Goal: Task Accomplishment & Management: Use online tool/utility

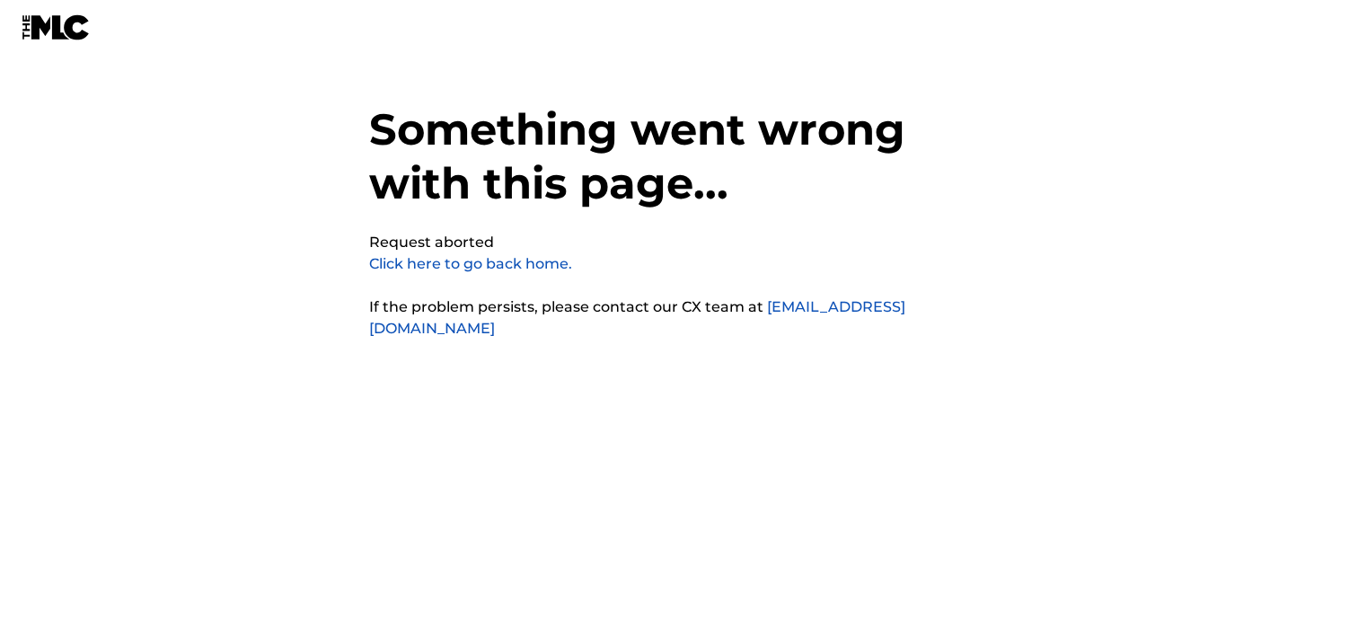
click at [406, 266] on link "Click here to go back home." at bounding box center [470, 263] width 203 height 17
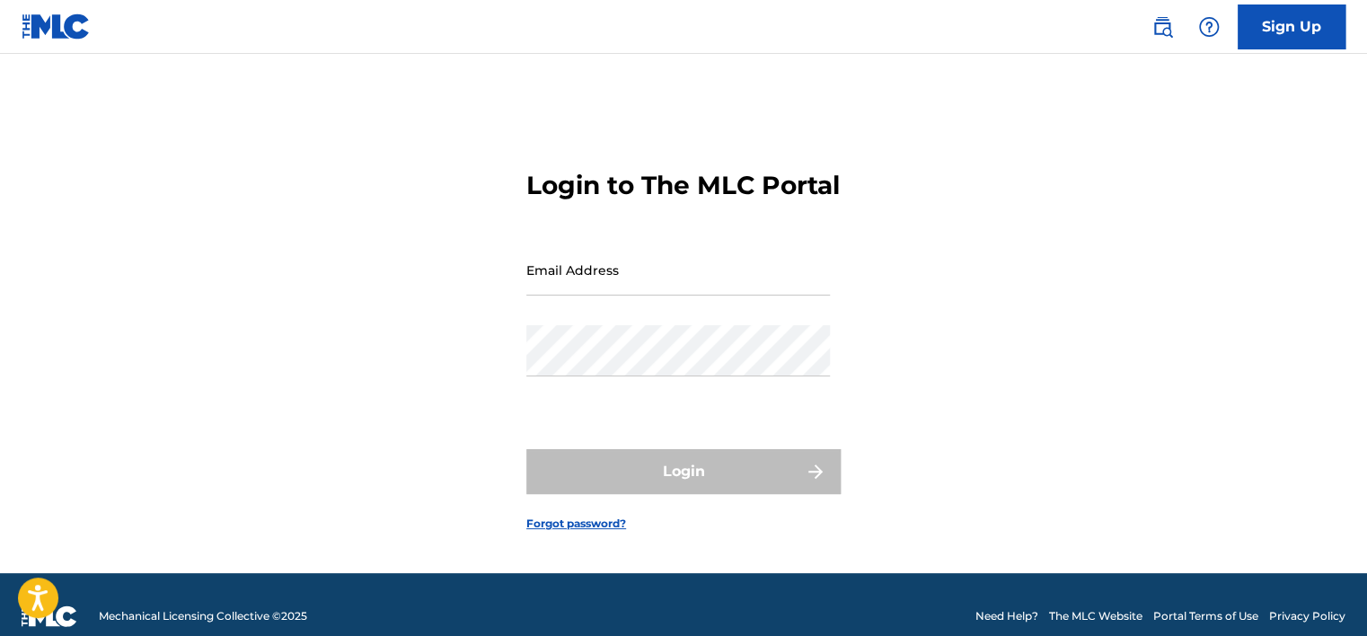
type input "[PERSON_NAME][EMAIL_ADDRESS][PERSON_NAME][DOMAIN_NAME]"
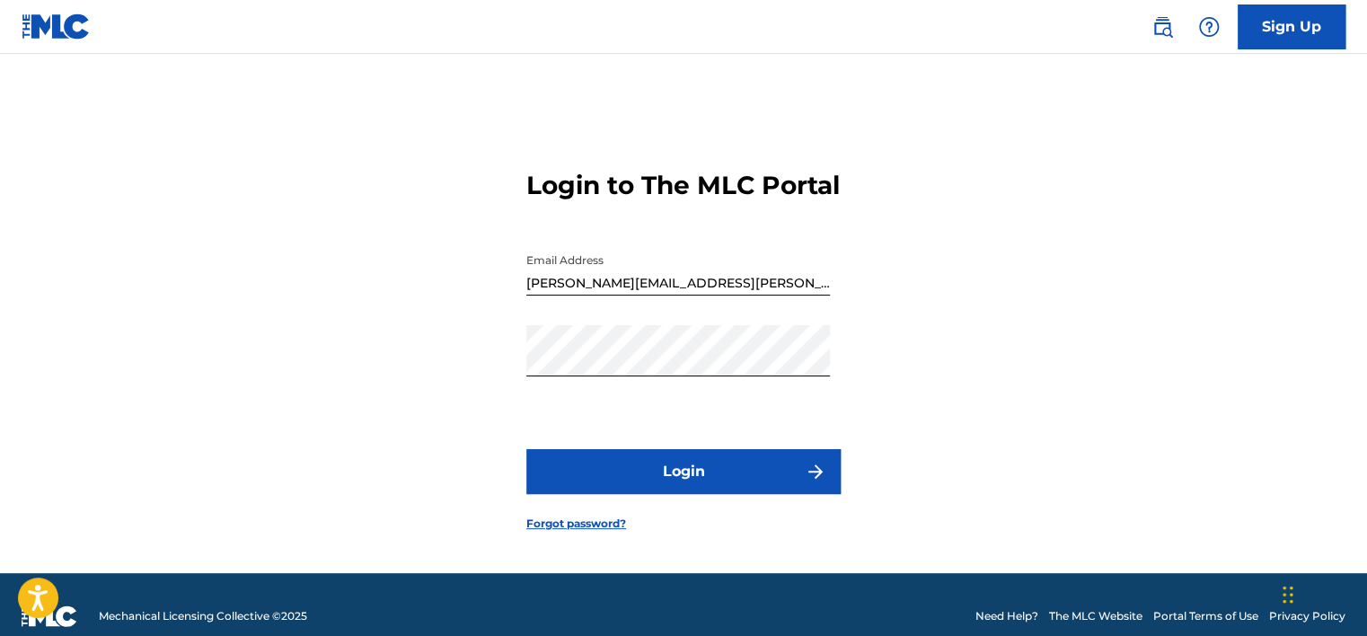
click at [604, 494] on div "Login" at bounding box center [683, 471] width 314 height 45
click at [604, 494] on button "Login" at bounding box center [683, 471] width 314 height 45
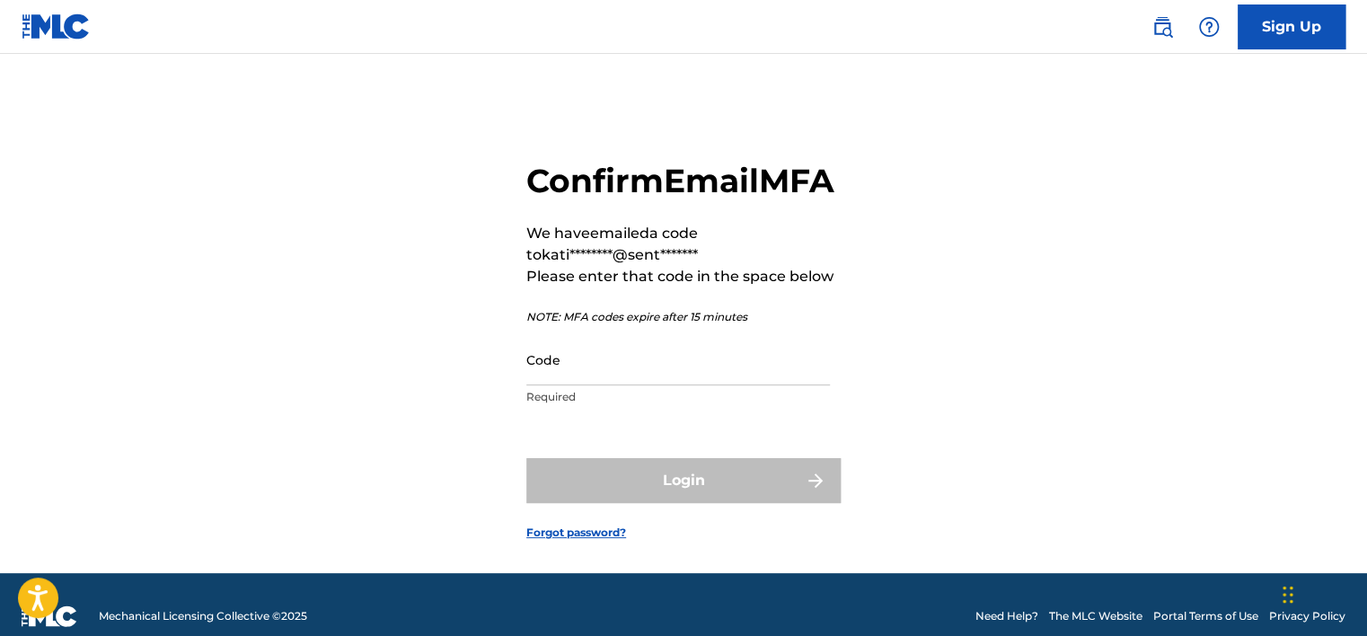
click at [647, 366] on div "Confirm Email MFA We have emailed a code to kati********@sent******* Please ent…" at bounding box center [683, 288] width 314 height 254
click at [641, 385] on input "Code" at bounding box center [678, 359] width 304 height 51
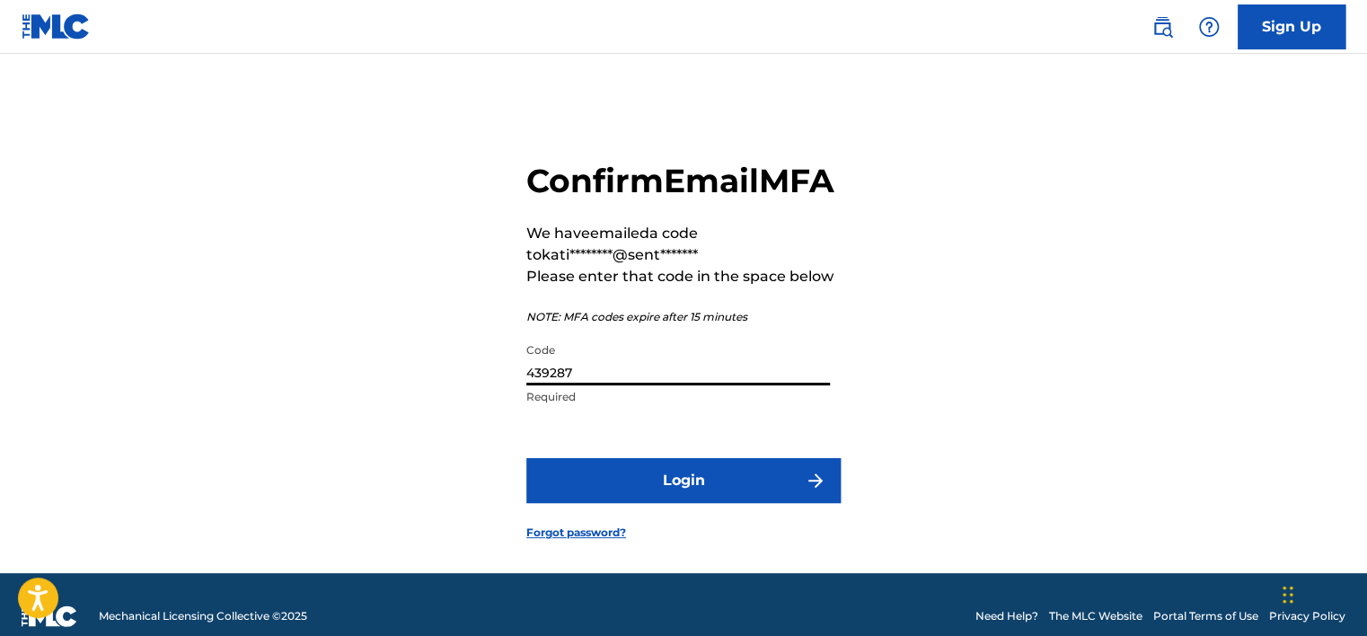
type input "439287"
click at [526, 458] on button "Login" at bounding box center [683, 480] width 314 height 45
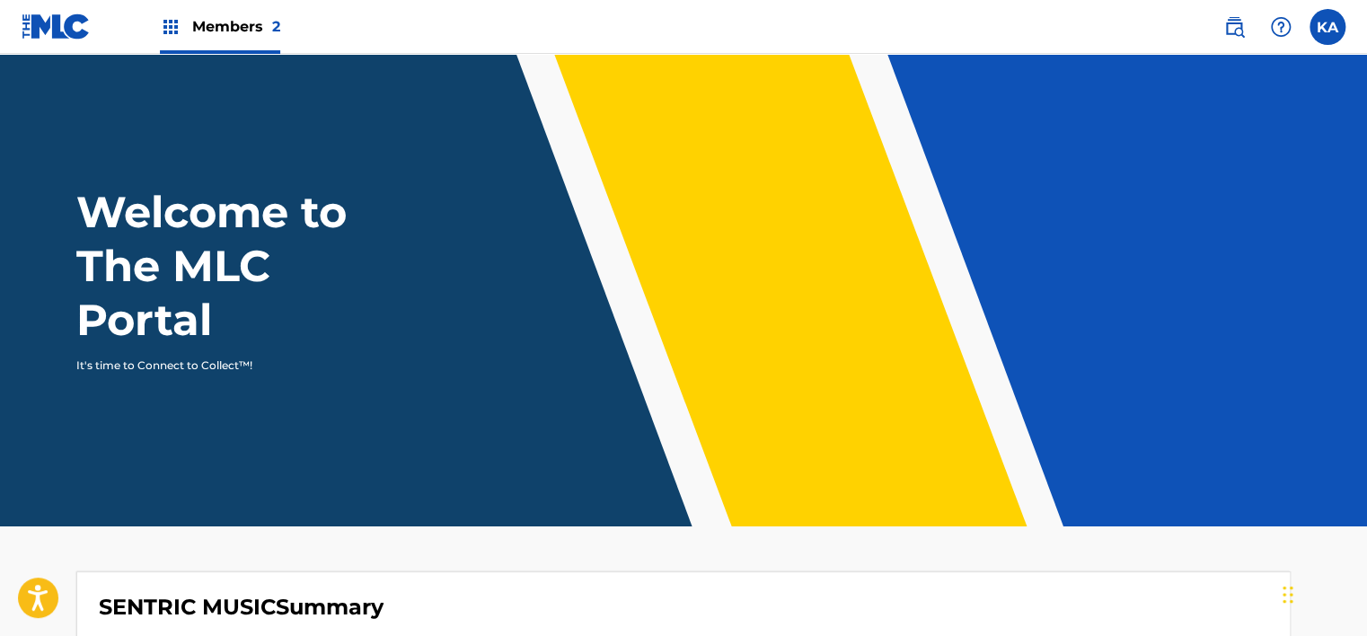
click at [208, 35] on span "Members 2" at bounding box center [236, 26] width 88 height 21
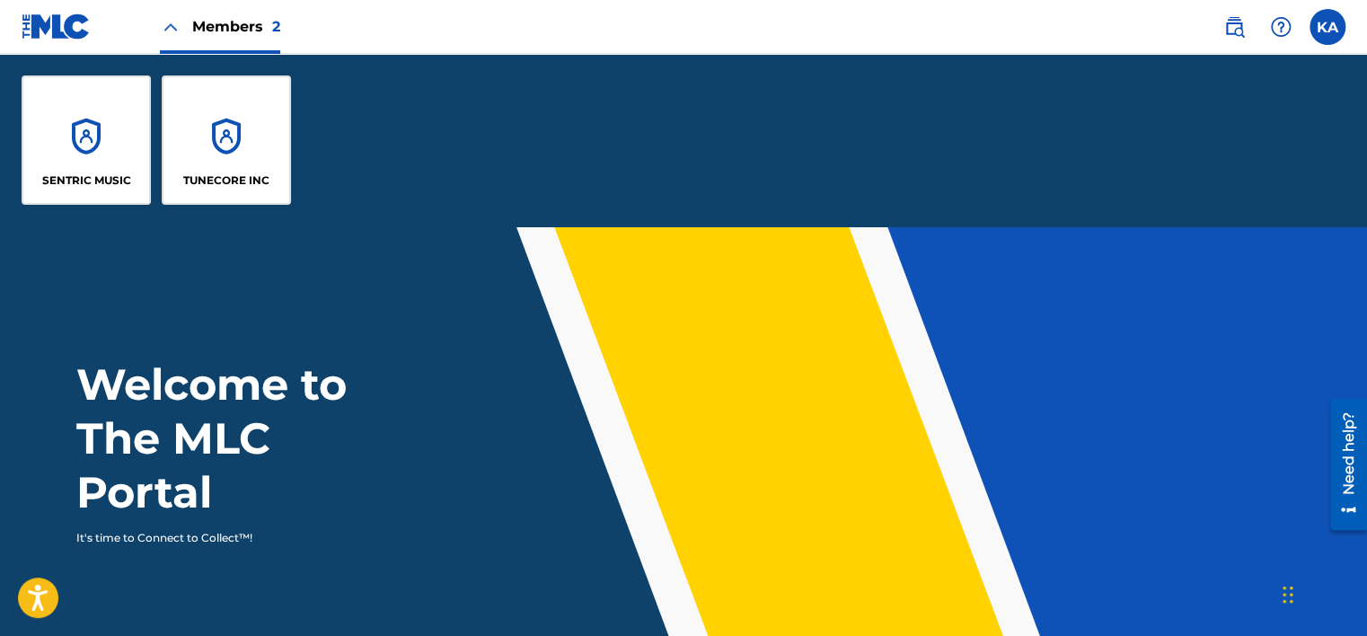
click at [208, 155] on div "TUNECORE INC" at bounding box center [226, 139] width 129 height 129
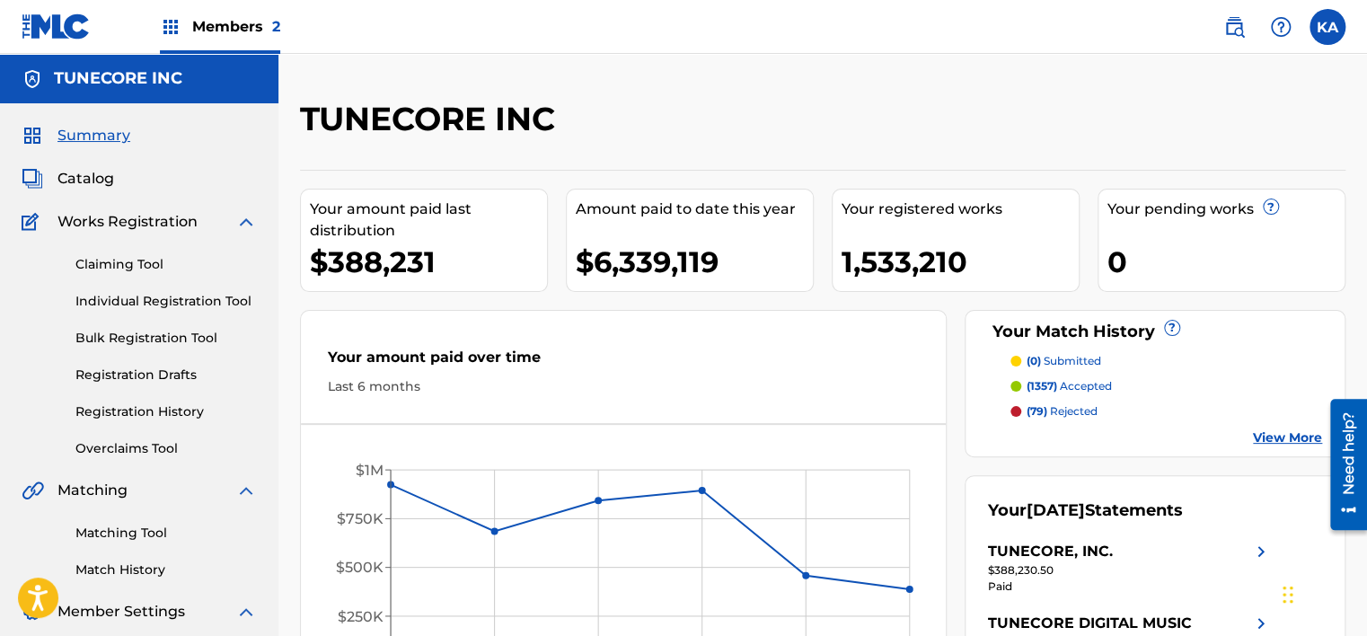
click at [81, 455] on link "Overclaims Tool" at bounding box center [165, 448] width 181 height 19
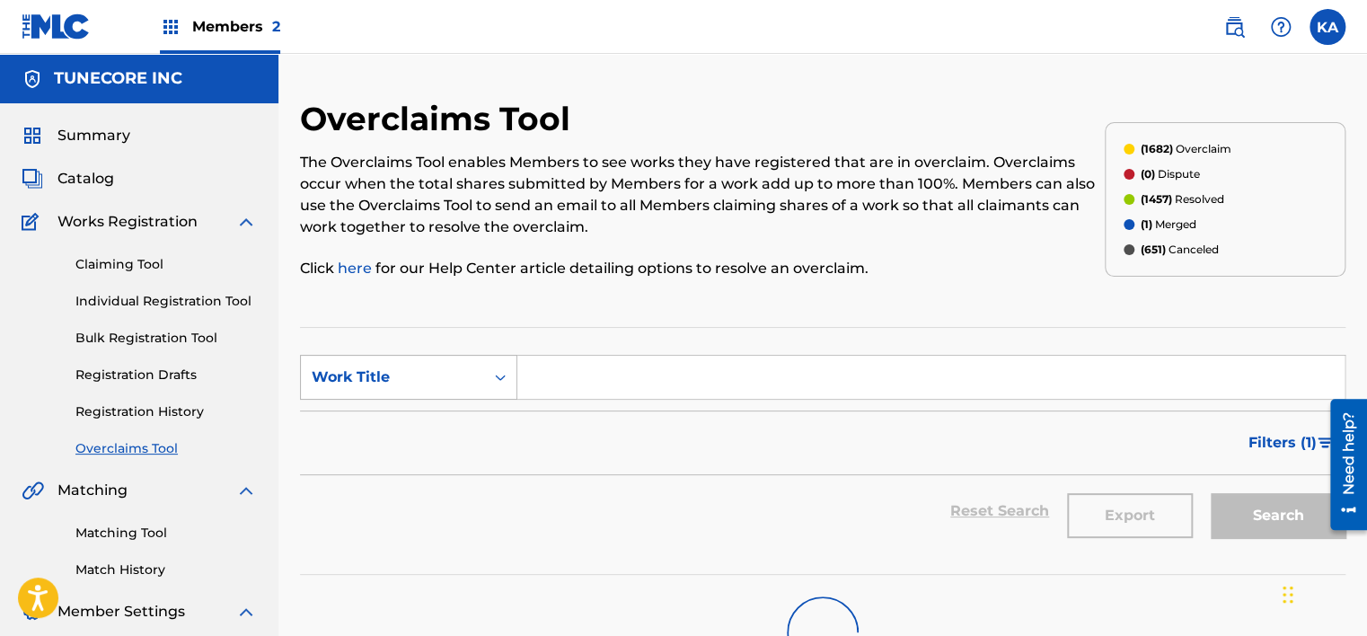
click at [485, 380] on div "Search Form" at bounding box center [500, 377] width 32 height 32
drag, startPoint x: 381, startPoint y: 423, endPoint x: 437, endPoint y: 402, distance: 59.7
click at [380, 422] on div "MLC Song Code" at bounding box center [409, 422] width 216 height 45
click at [536, 379] on input "Search Form" at bounding box center [930, 377] width 827 height 43
paste input "35415"
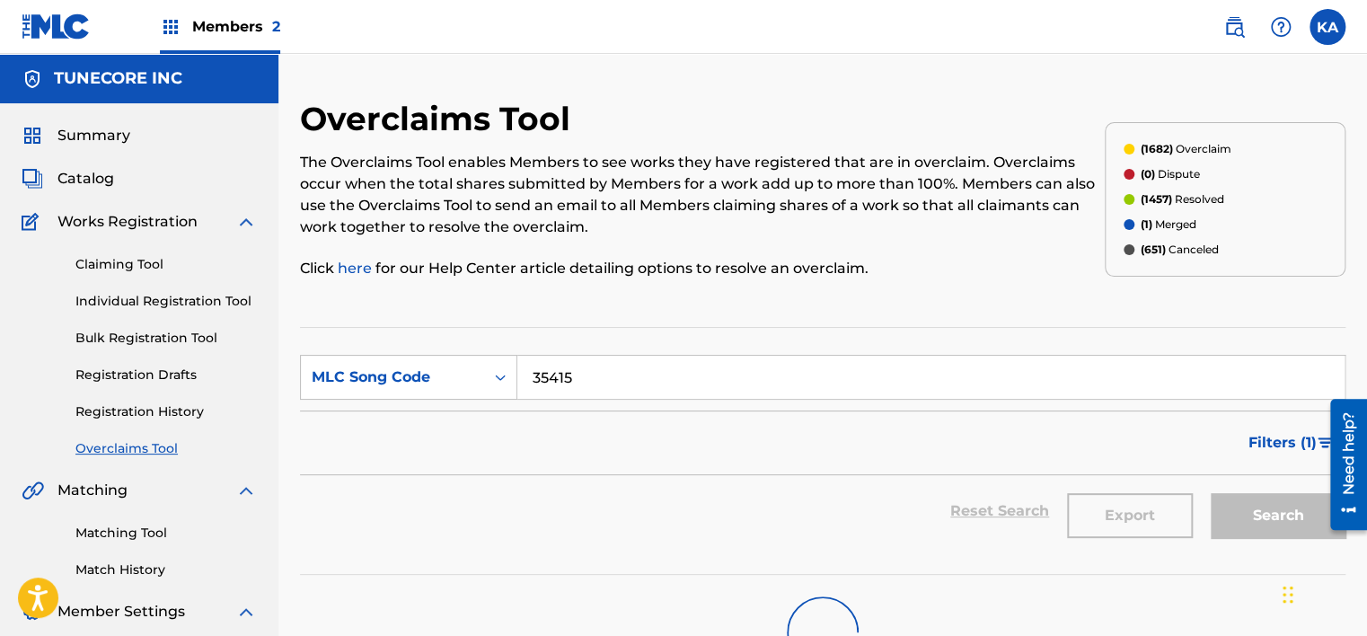
type input "35415"
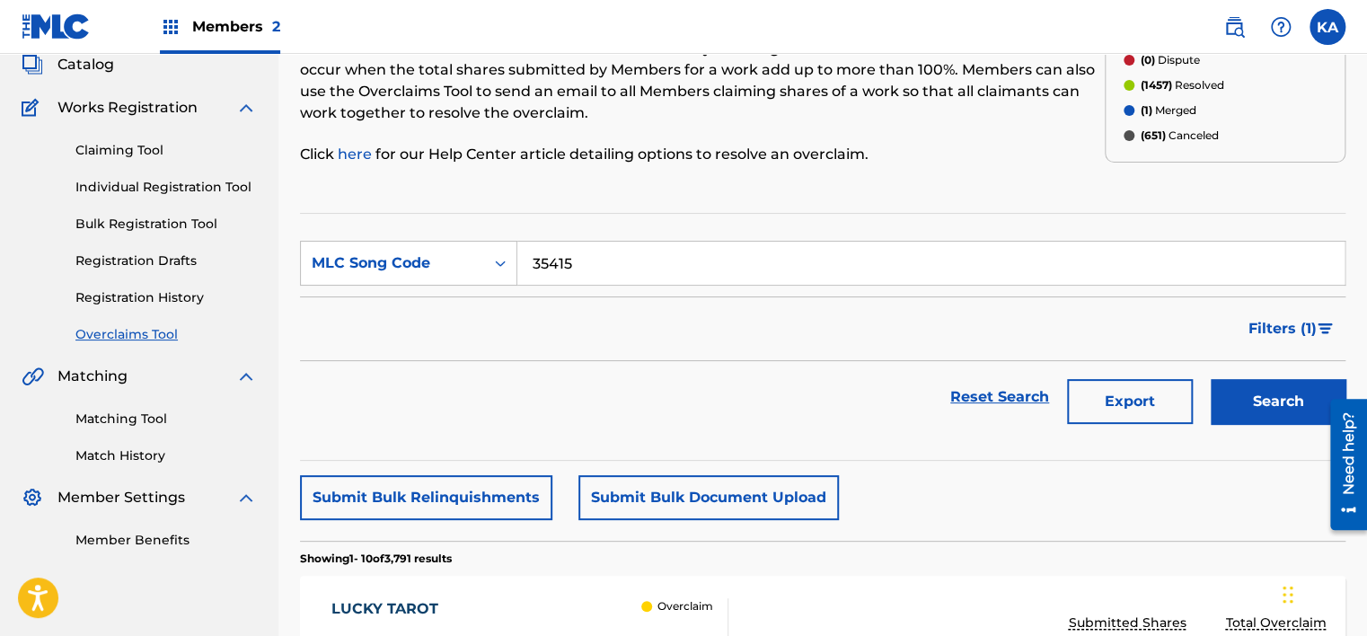
scroll to position [65, 0]
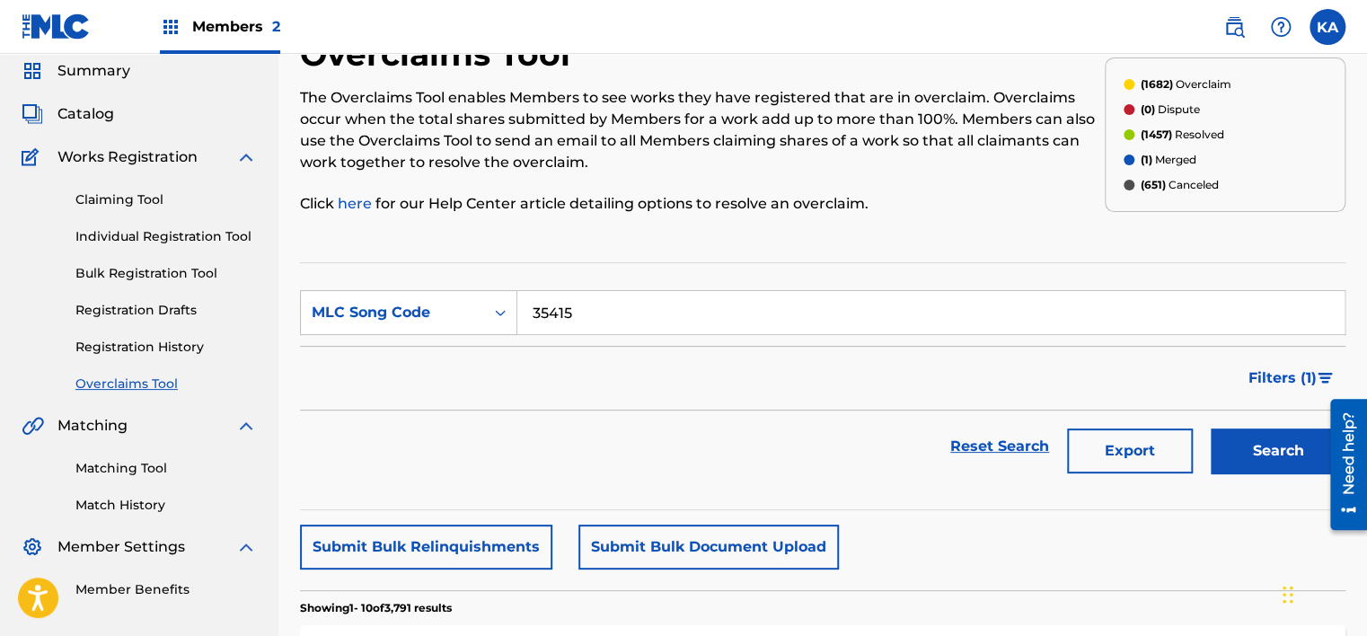
click at [1260, 472] on div "Search" at bounding box center [1274, 447] width 144 height 72
click at [1237, 439] on button "Search" at bounding box center [1278, 450] width 135 height 45
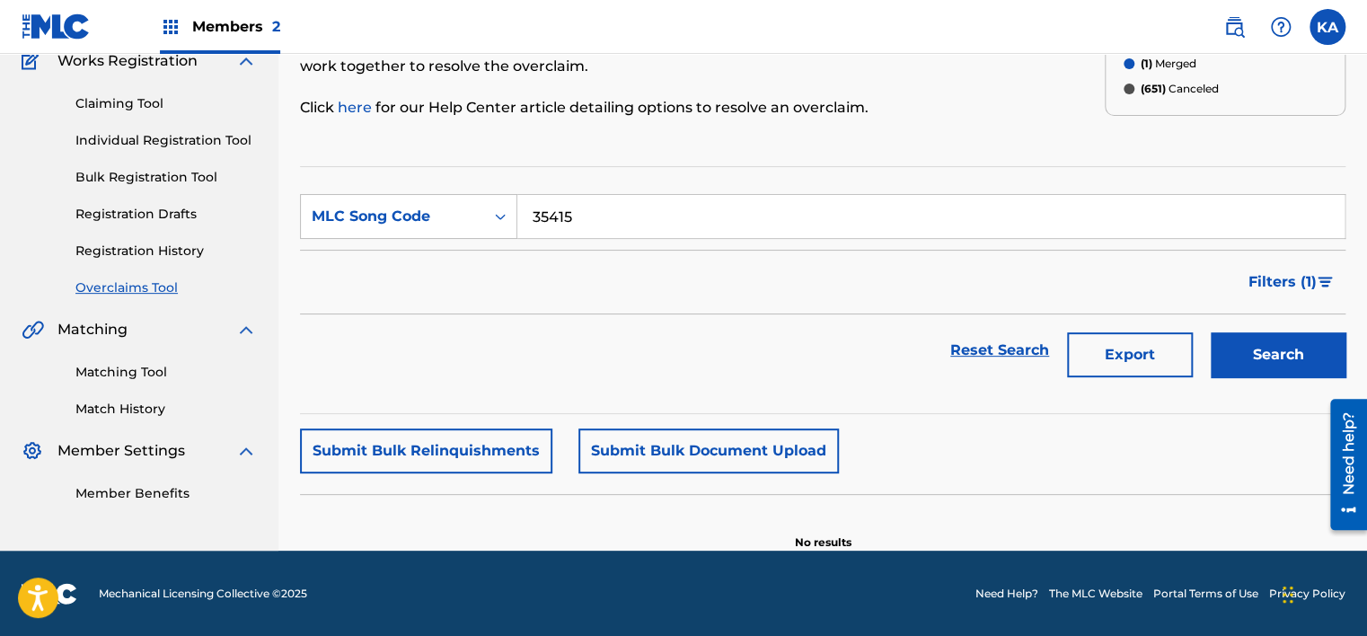
click at [1285, 344] on button "Search" at bounding box center [1278, 354] width 135 height 45
click at [454, 234] on div "MLC Song Code" at bounding box center [408, 216] width 217 height 45
click at [405, 292] on div "Overclaim ID" at bounding box center [409, 306] width 216 height 45
click at [611, 225] on input "Search Form" at bounding box center [930, 216] width 827 height 43
paste input "35415"
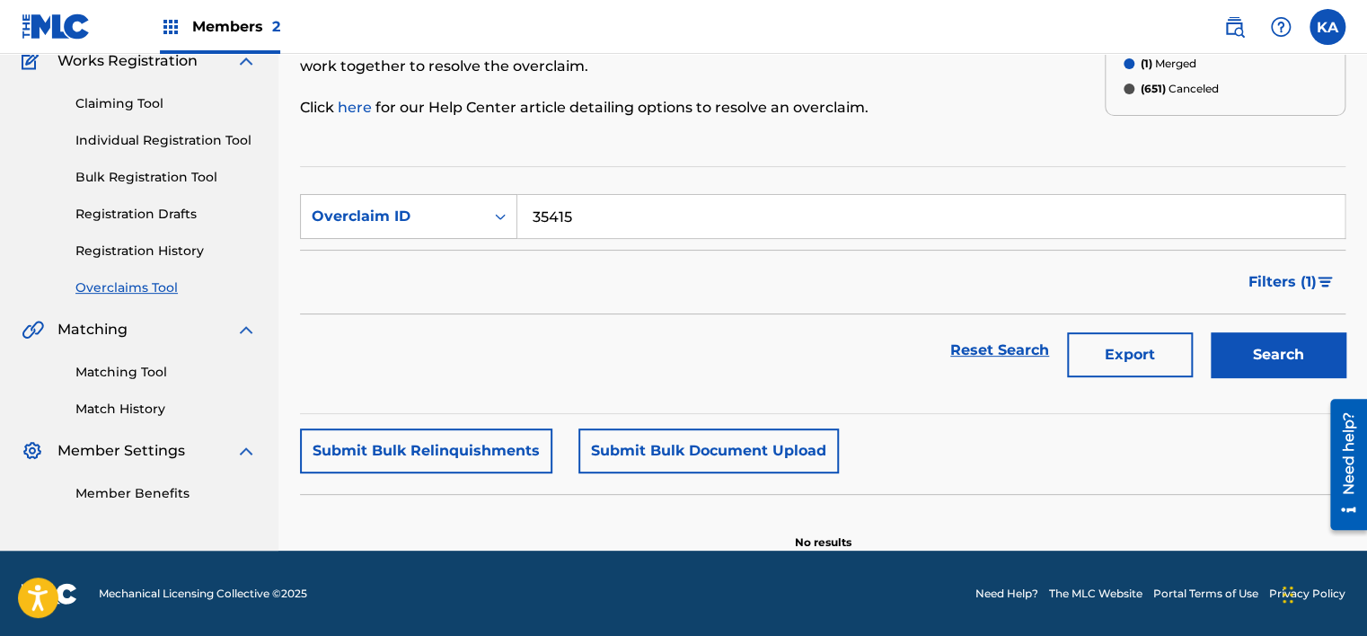
type input "35415"
click at [1211, 332] on button "Search" at bounding box center [1278, 354] width 135 height 45
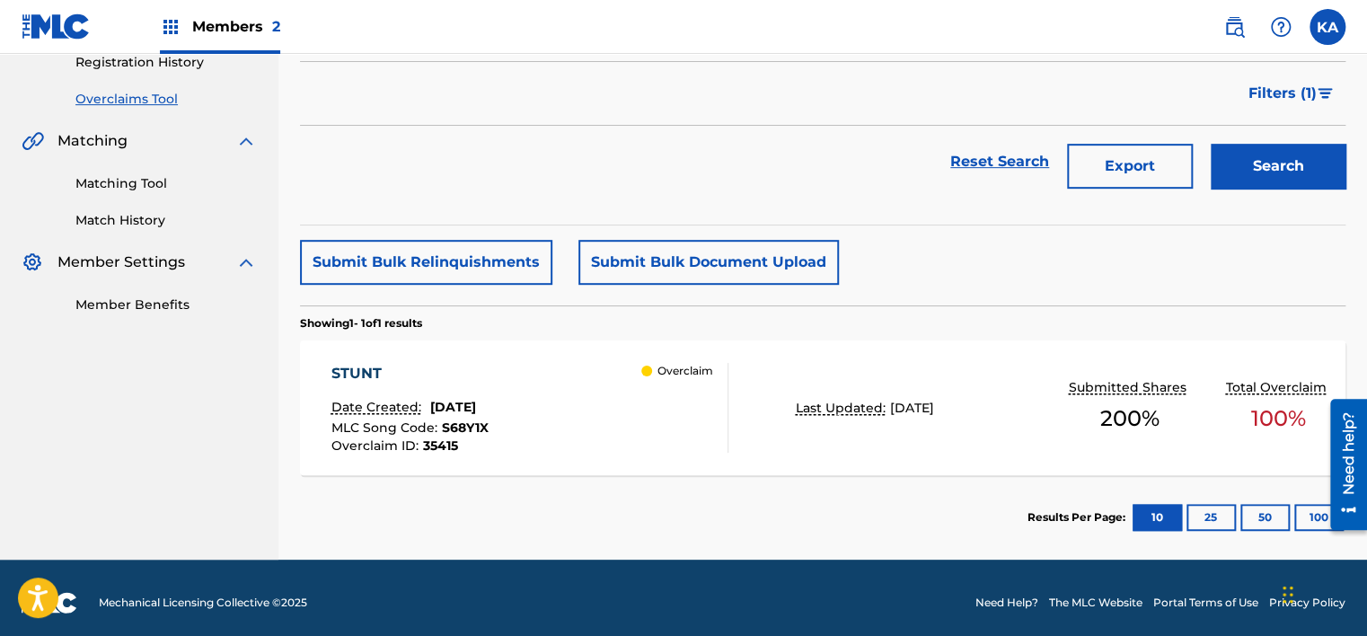
scroll to position [358, 0]
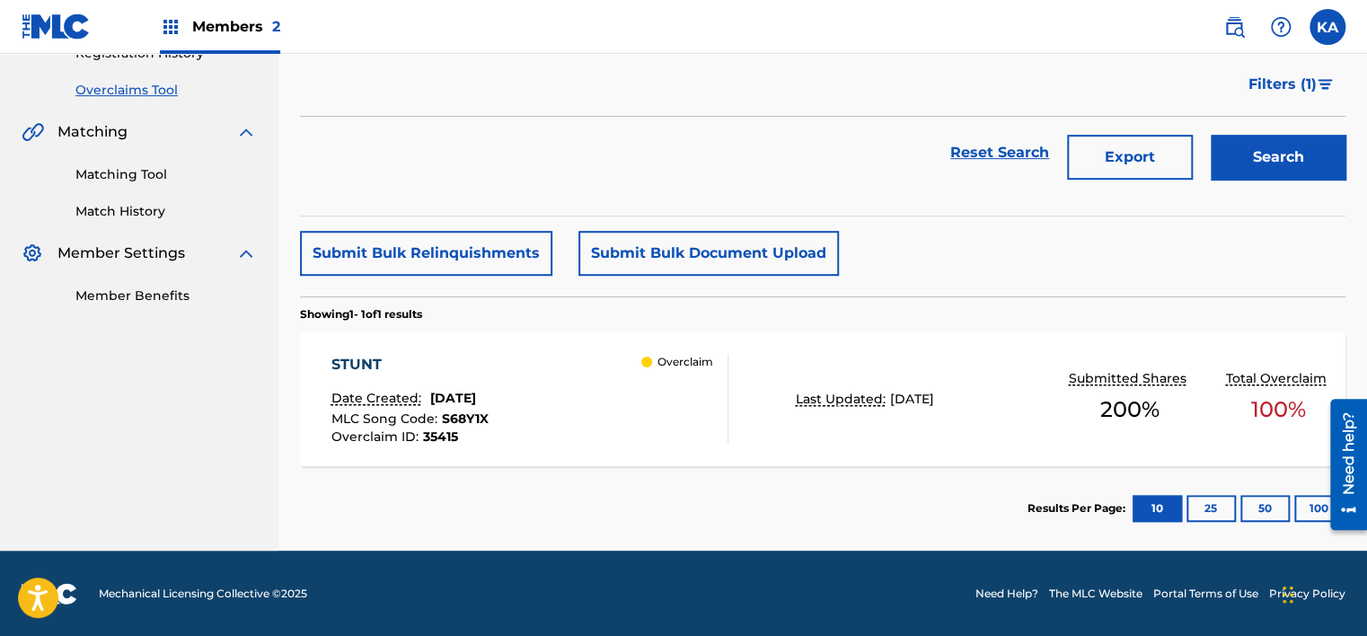
click at [702, 397] on div "Overclaim" at bounding box center [684, 399] width 86 height 90
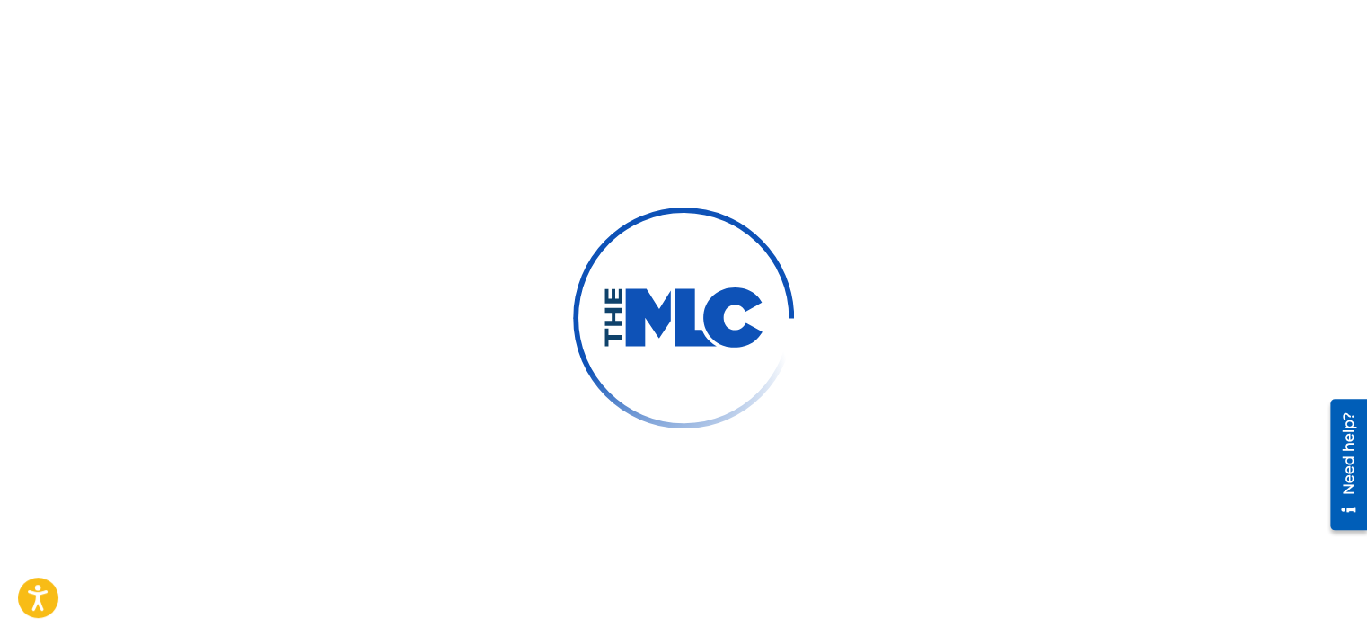
scroll to position [133, 0]
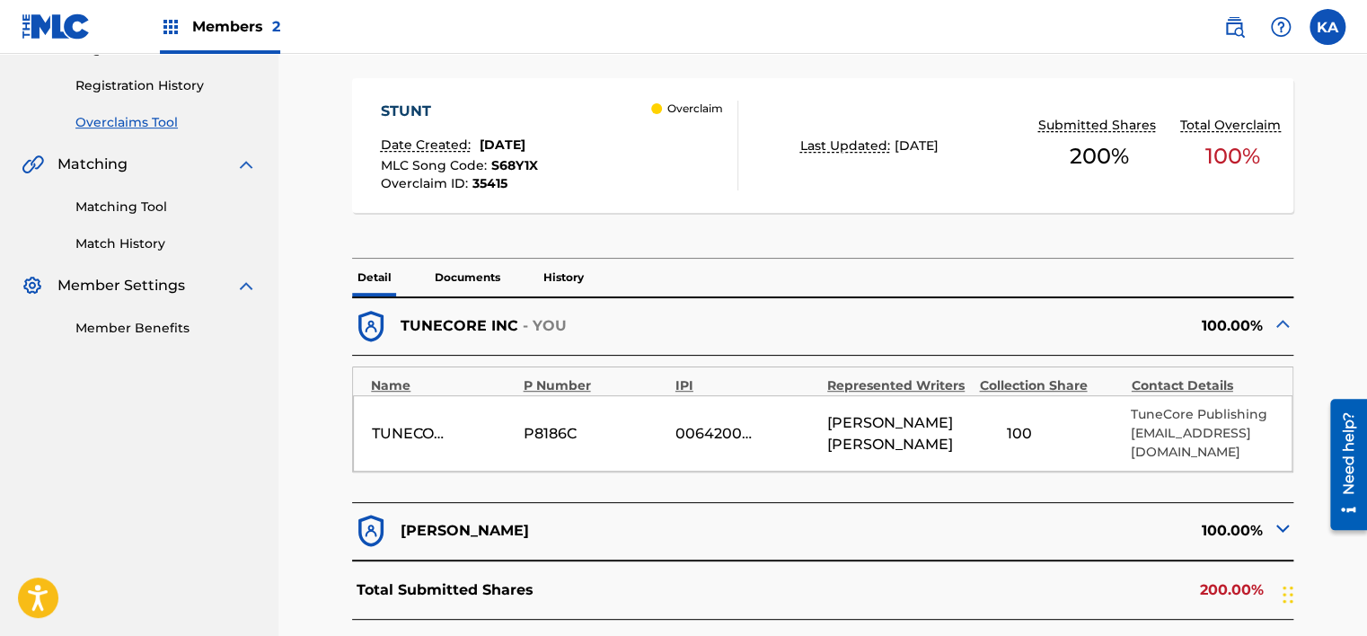
click at [702, 397] on div "TUNECORE DIGITAL MUSIC P8186C 00642005099 [PERSON_NAME] 100 TuneCore Publishing…" at bounding box center [823, 433] width 940 height 76
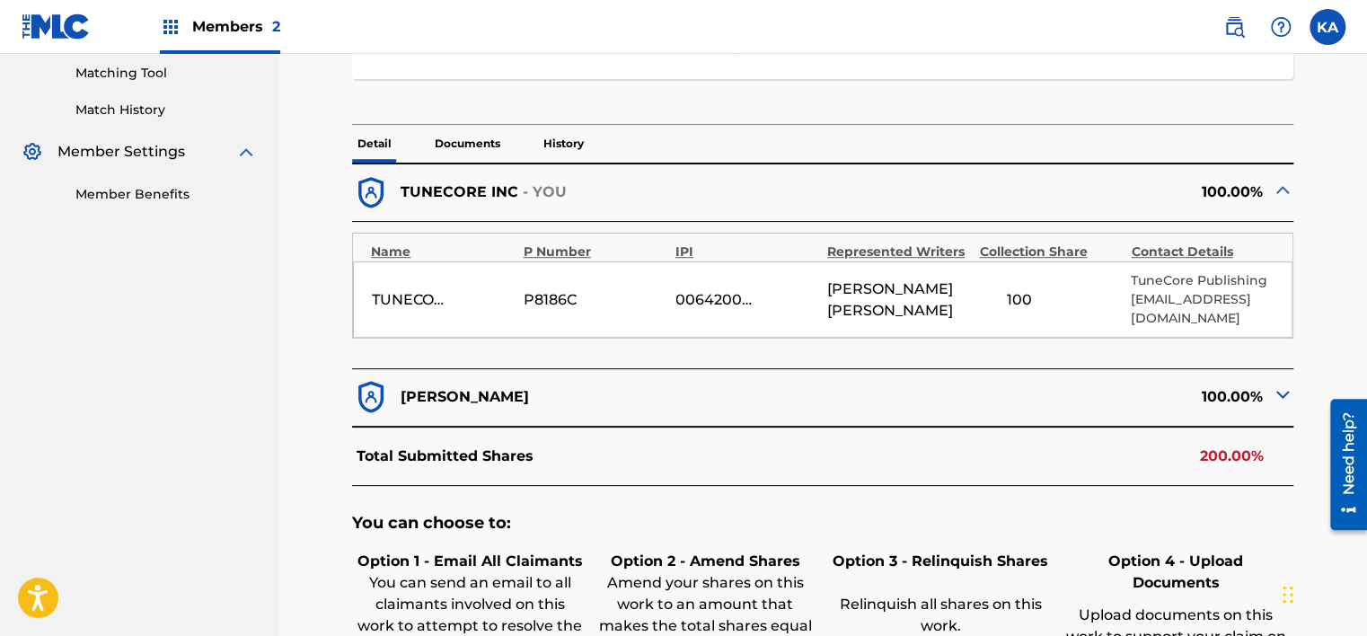
scroll to position [460, 0]
click at [553, 399] on div "[PERSON_NAME]" at bounding box center [587, 397] width 471 height 38
click at [512, 392] on p "[PERSON_NAME]" at bounding box center [465, 397] width 128 height 22
click at [640, 383] on div "[PERSON_NAME]" at bounding box center [587, 397] width 471 height 38
click at [1278, 384] on img at bounding box center [1283, 395] width 22 height 22
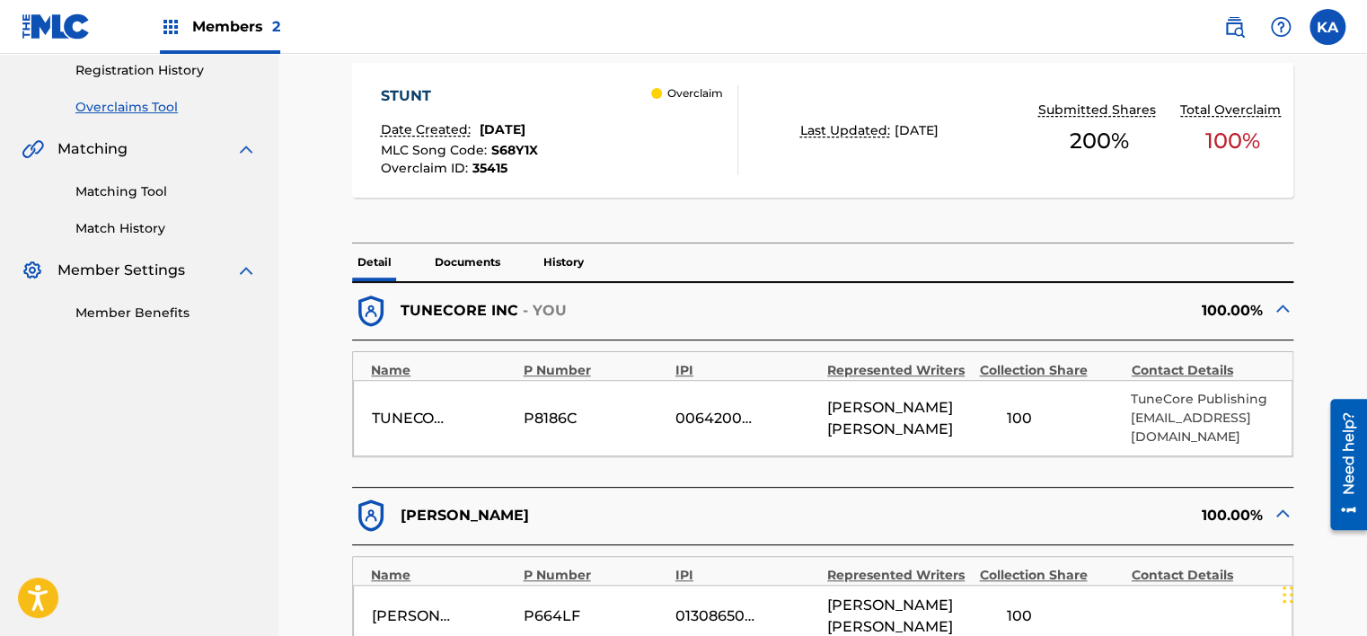
scroll to position [338, 0]
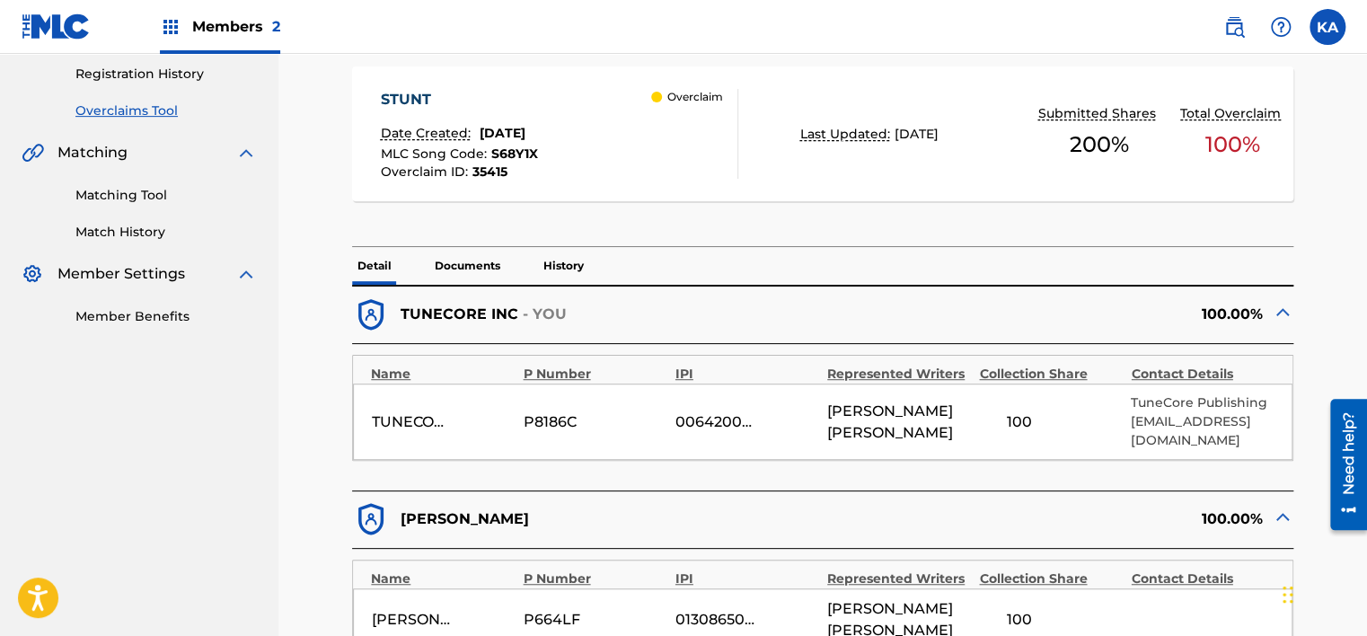
click at [681, 146] on div "Overclaim" at bounding box center [694, 134] width 86 height 90
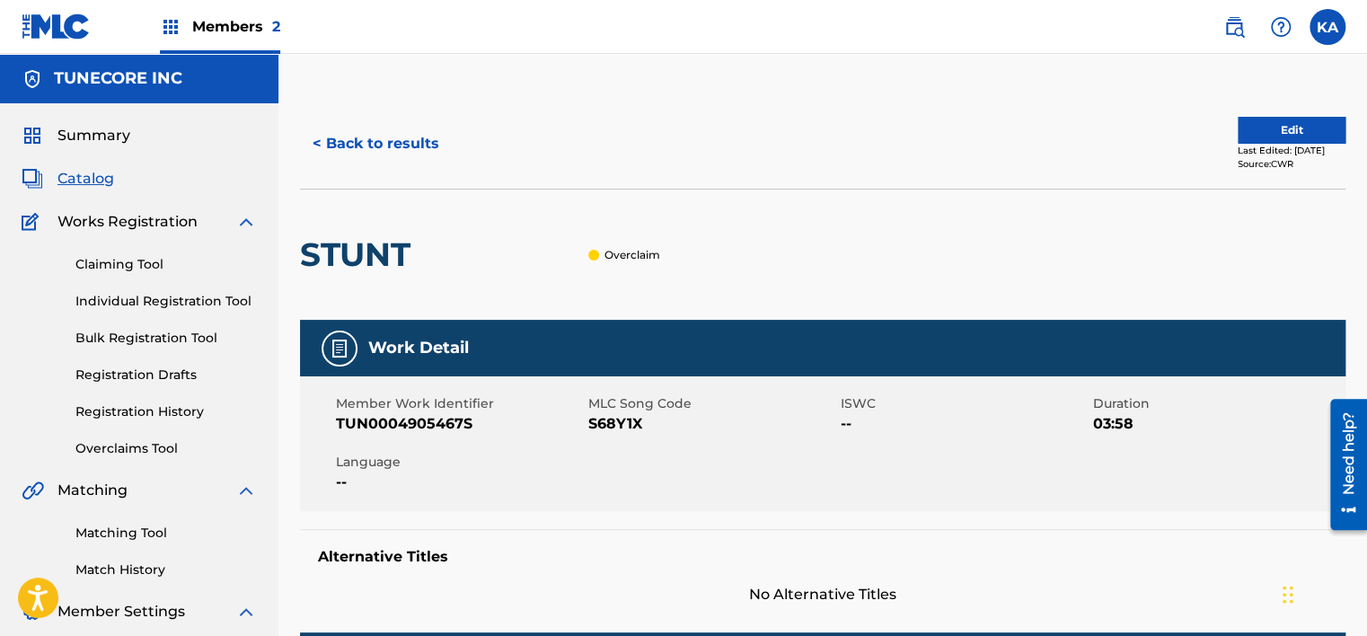
click at [388, 147] on button "< Back to results" at bounding box center [376, 143] width 152 height 45
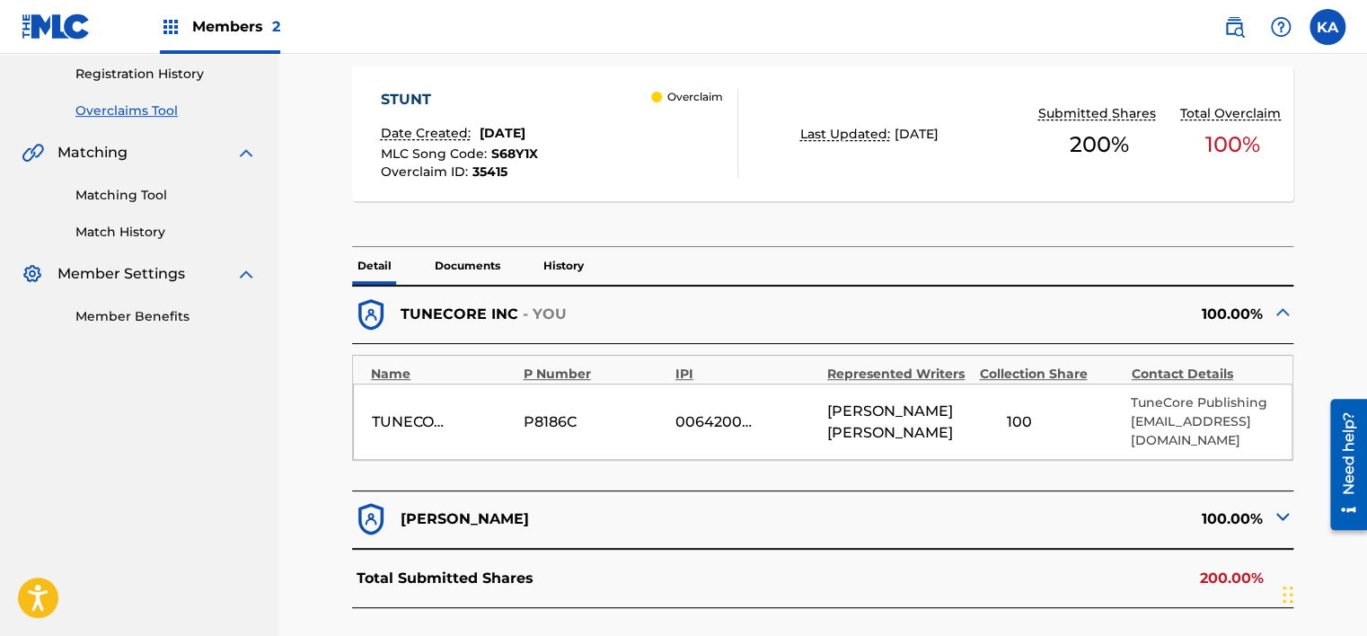
click at [456, 265] on p "Documents" at bounding box center [467, 266] width 76 height 38
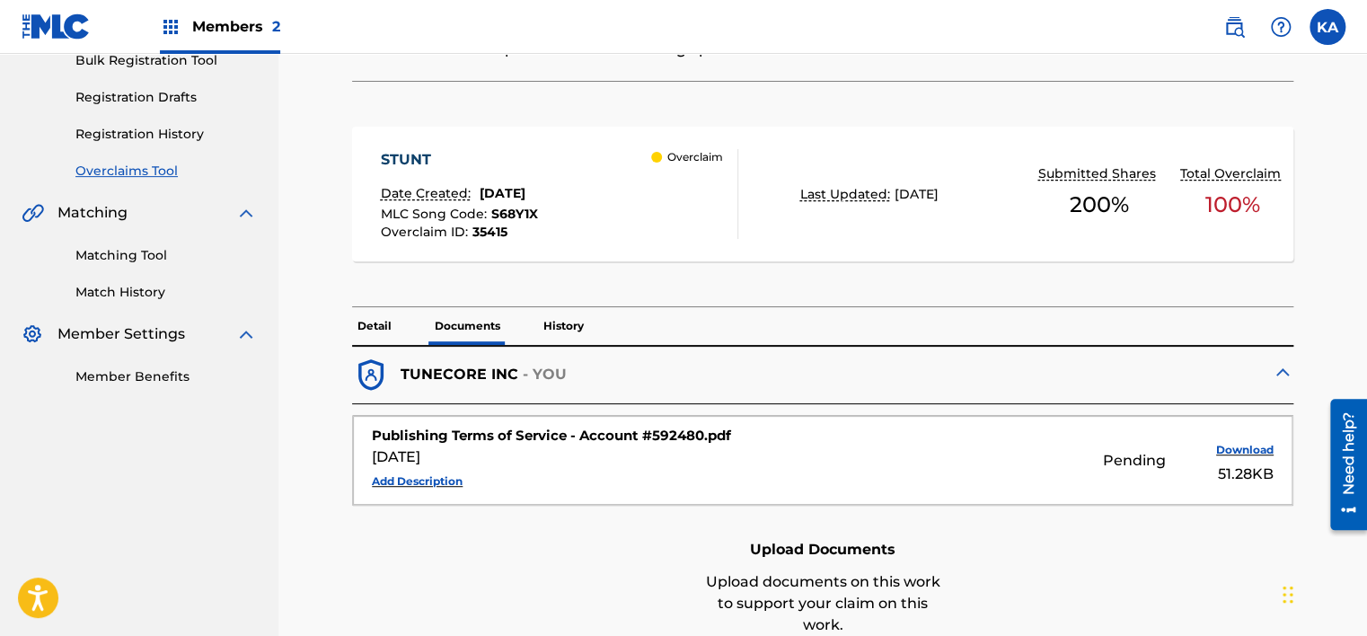
scroll to position [338, 0]
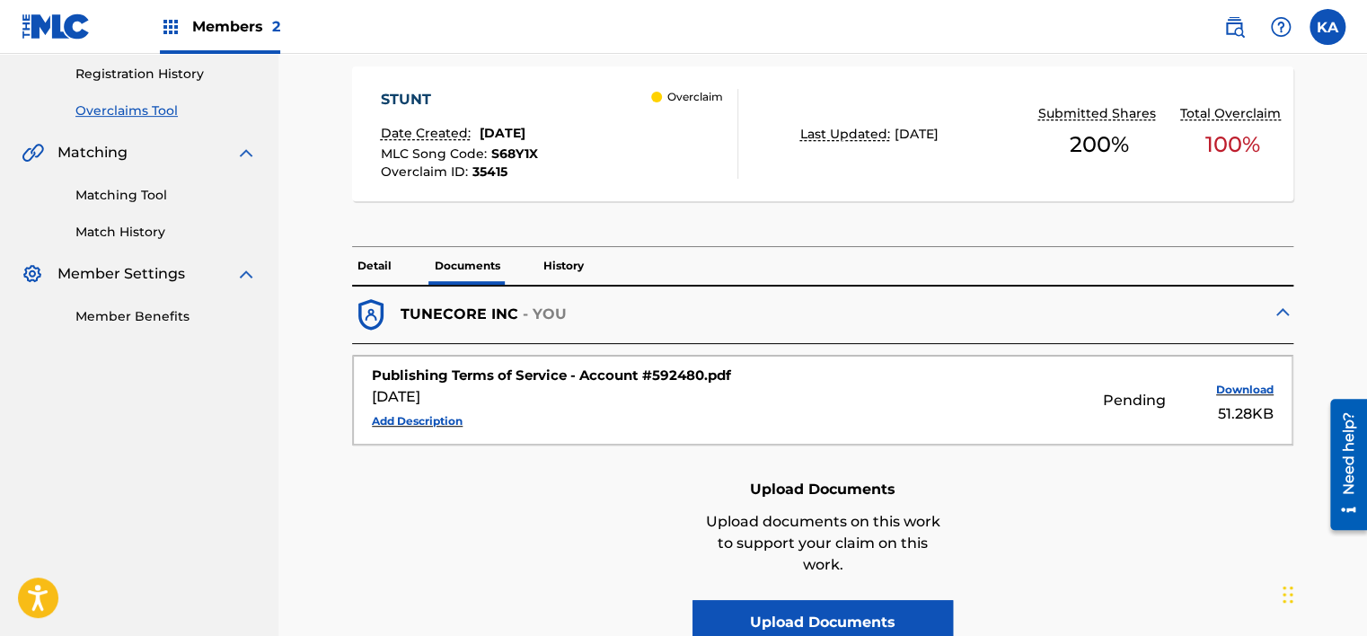
click at [433, 395] on div "[DATE]" at bounding box center [595, 397] width 446 height 22
click at [549, 366] on div "Publishing Terms of Service - Account #592480.pdf" at bounding box center [595, 376] width 446 height 21
click at [1250, 390] on button "Download" at bounding box center [1229, 389] width 90 height 27
click at [559, 266] on p "History" at bounding box center [563, 266] width 51 height 38
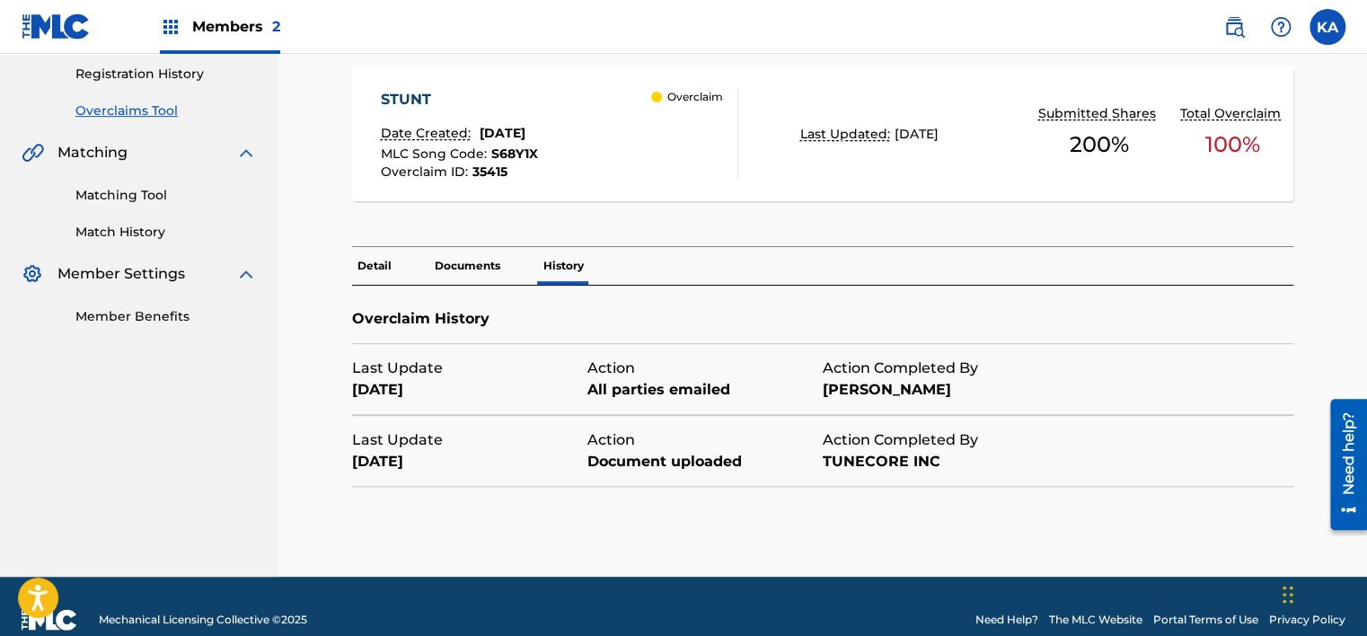
click at [652, 388] on div "All parties emailed" at bounding box center [704, 390] width 235 height 22
click at [461, 262] on p "Documents" at bounding box center [467, 266] width 76 height 38
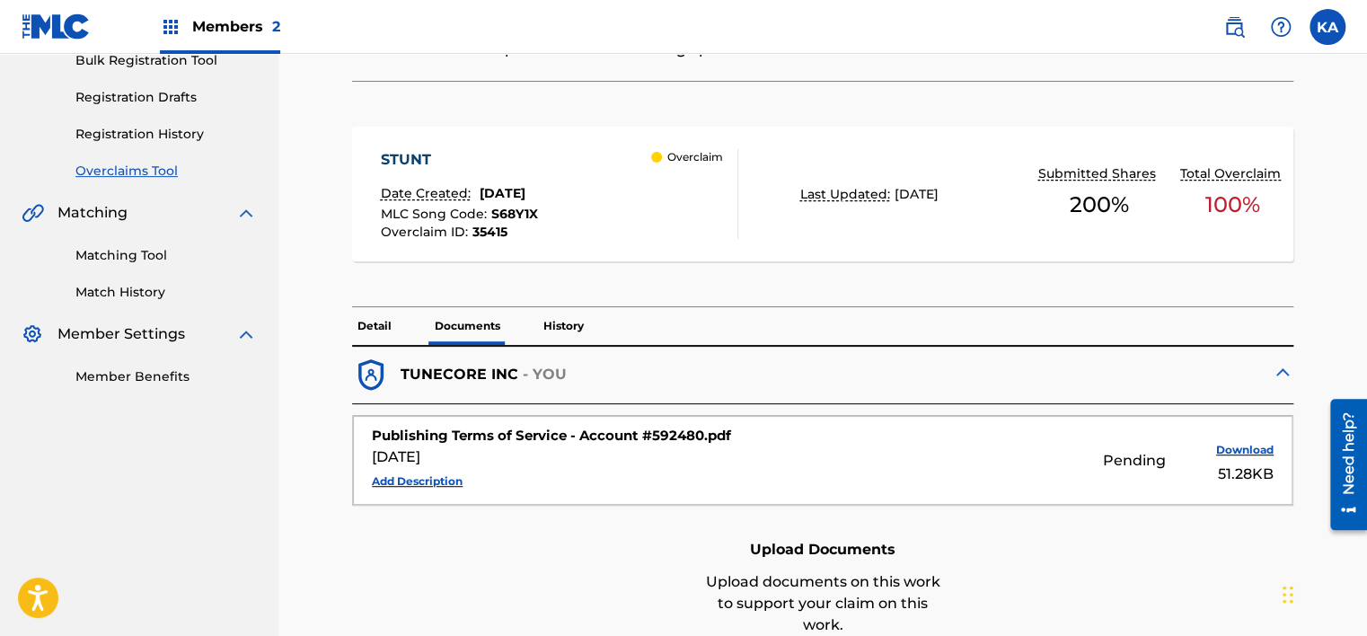
scroll to position [338, 0]
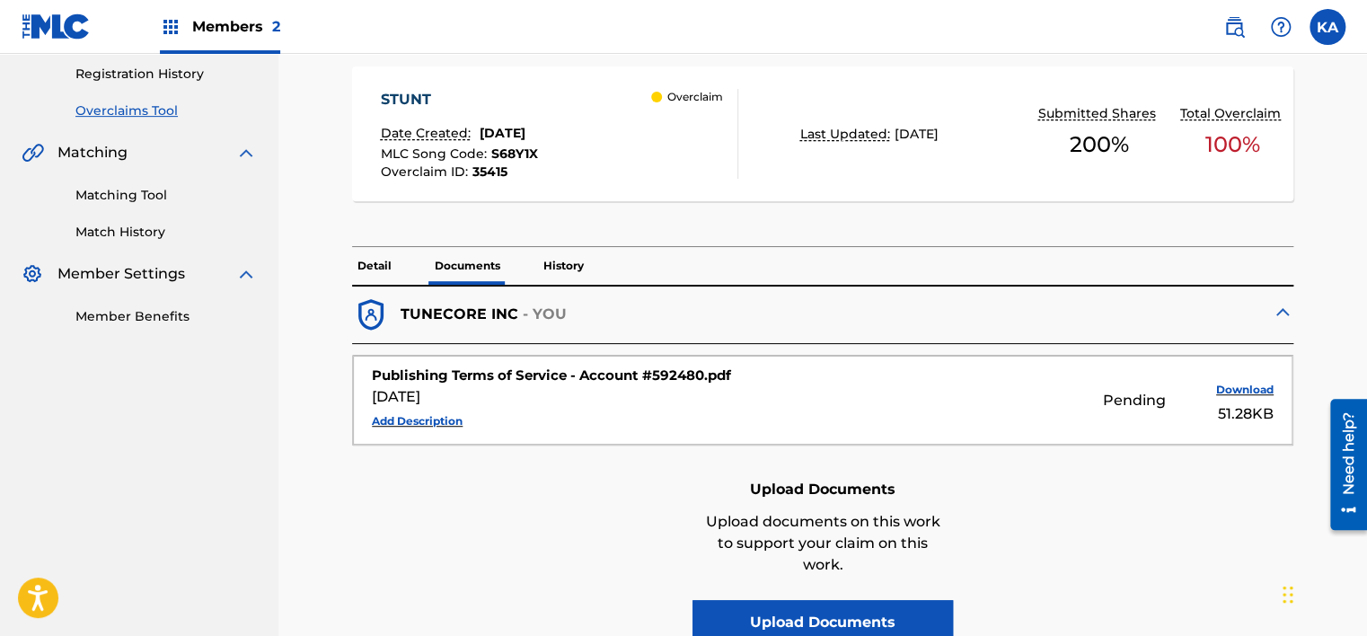
click at [381, 269] on p "Detail" at bounding box center [374, 266] width 45 height 38
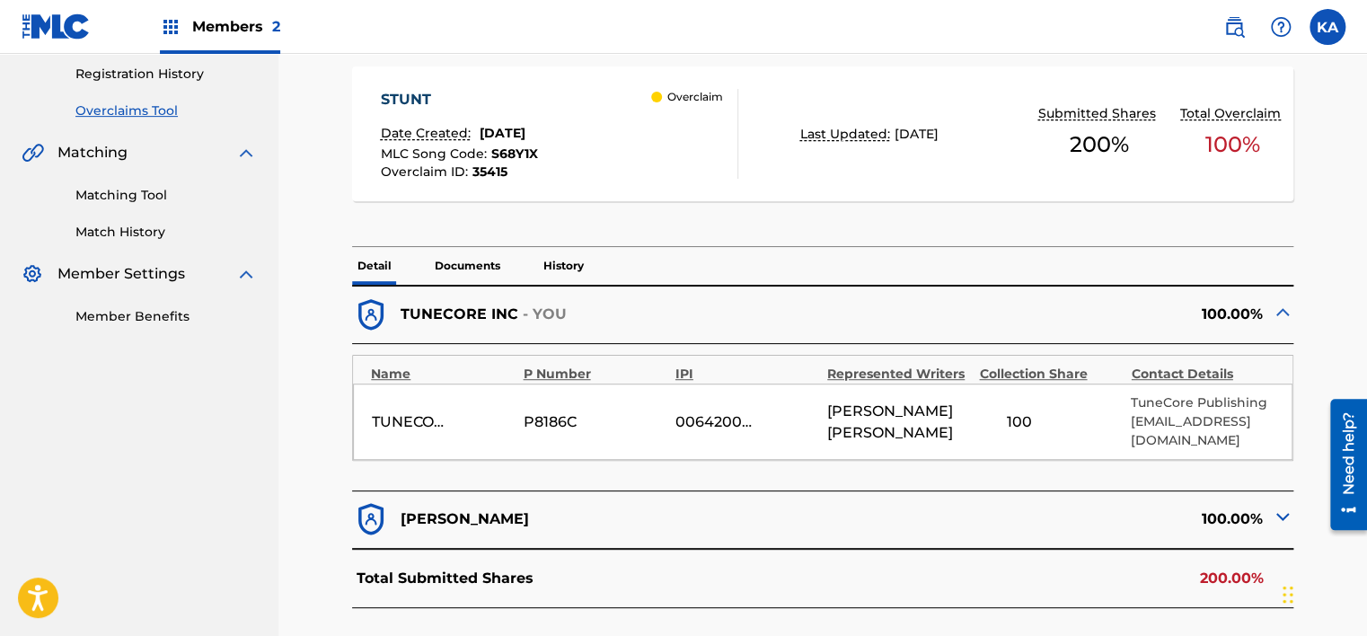
click at [544, 230] on div "STUNT Date Created: [DATE] MLC Song Code : S68Y1X Overclaim ID : 35415 Overclai…" at bounding box center [822, 144] width 941 height 208
click at [560, 273] on p "History" at bounding box center [563, 266] width 51 height 38
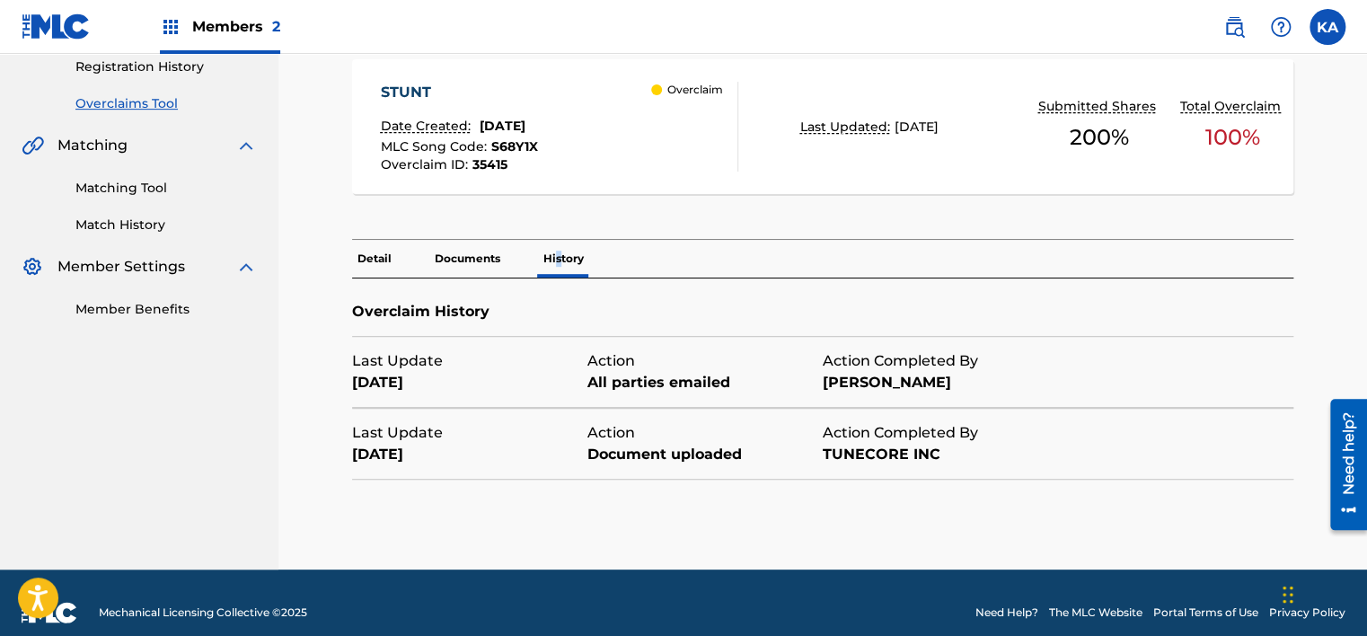
scroll to position [277, 0]
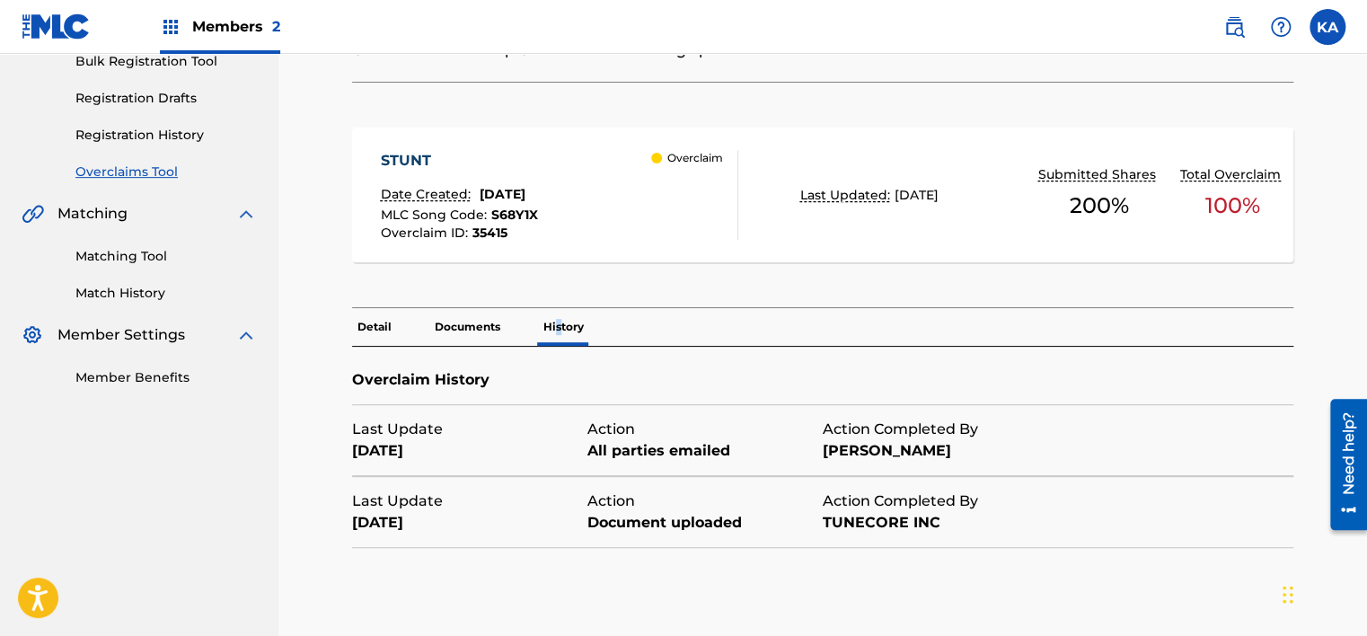
click at [461, 330] on p "Documents" at bounding box center [467, 327] width 76 height 38
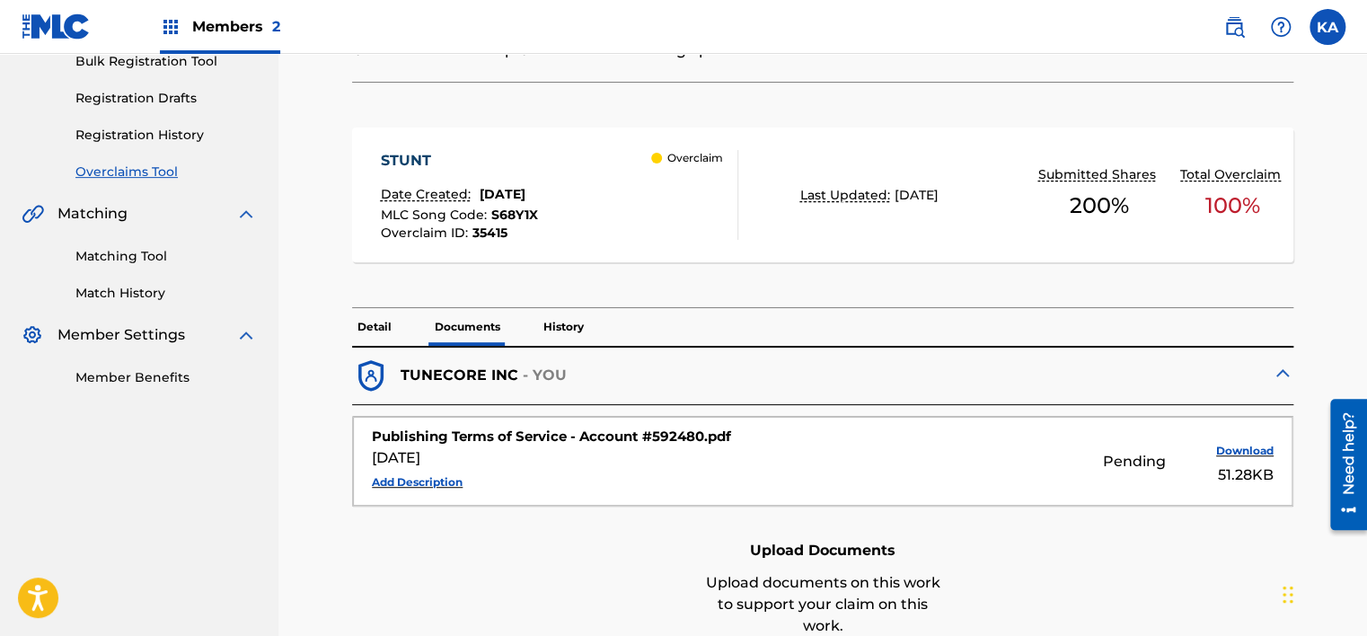
click at [377, 322] on p "Detail" at bounding box center [374, 327] width 45 height 38
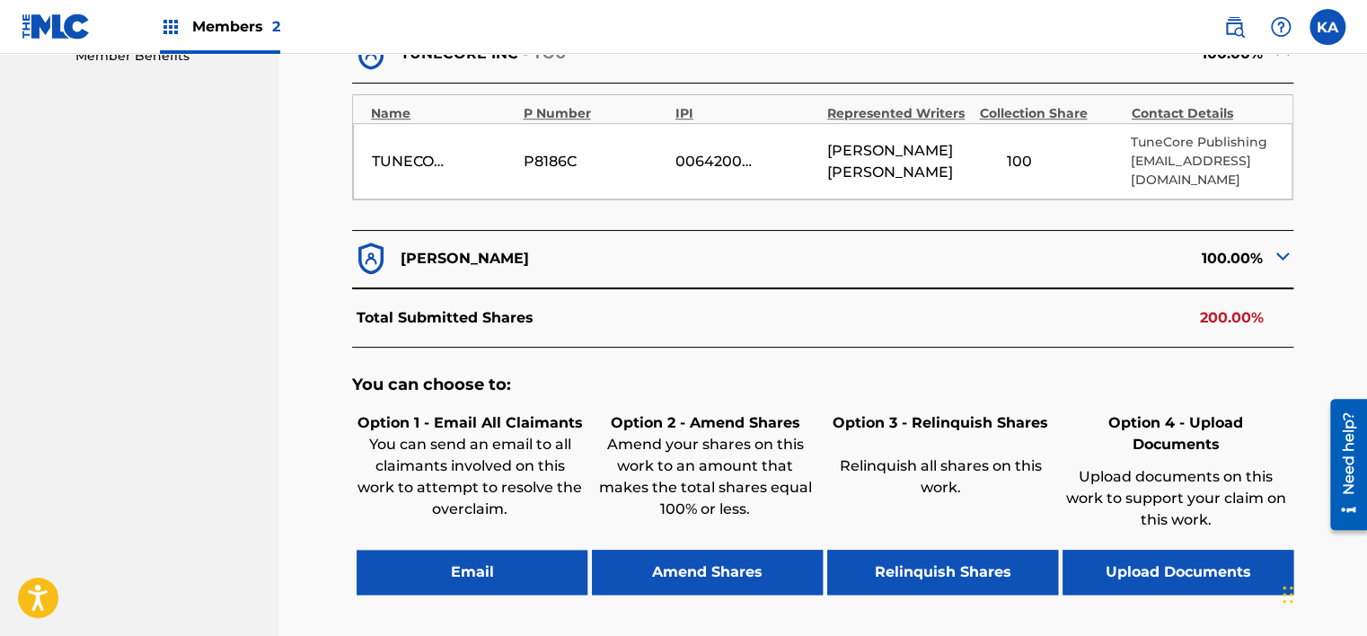
scroll to position [738, 0]
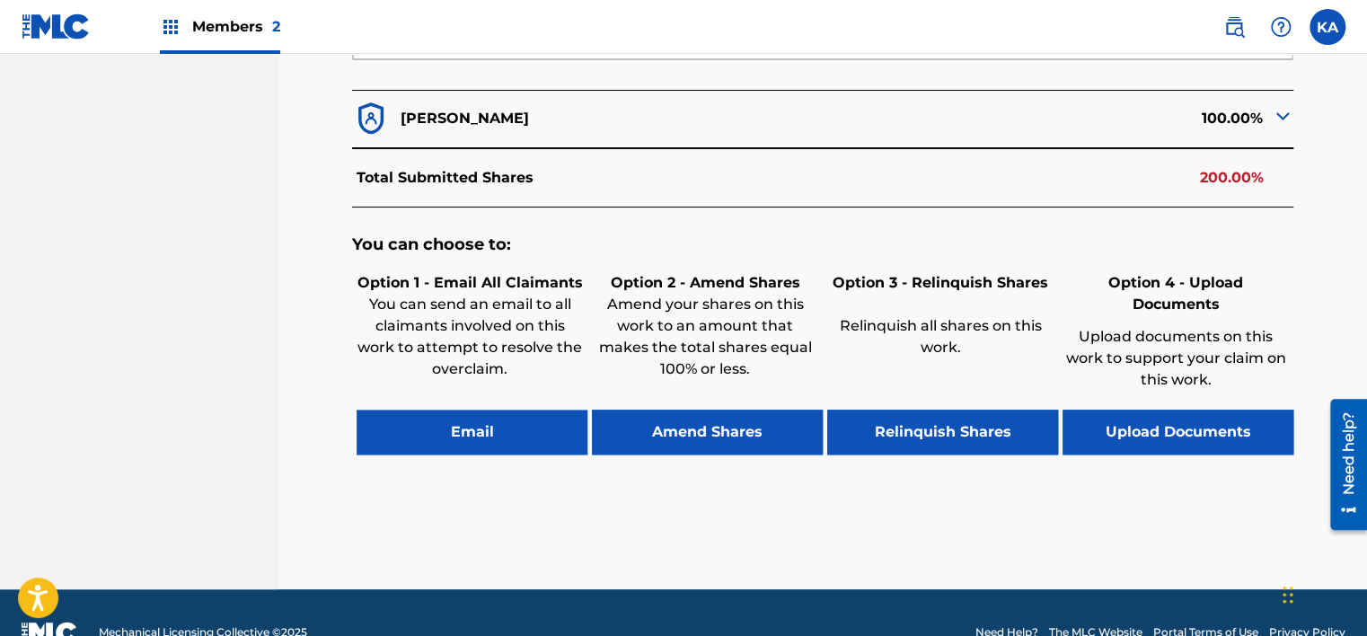
click at [485, 437] on div "You can choose to: Option 1 - Email All Claimants You can send an email to all …" at bounding box center [822, 354] width 941 height 293
click at [490, 422] on button "Email" at bounding box center [472, 432] width 231 height 45
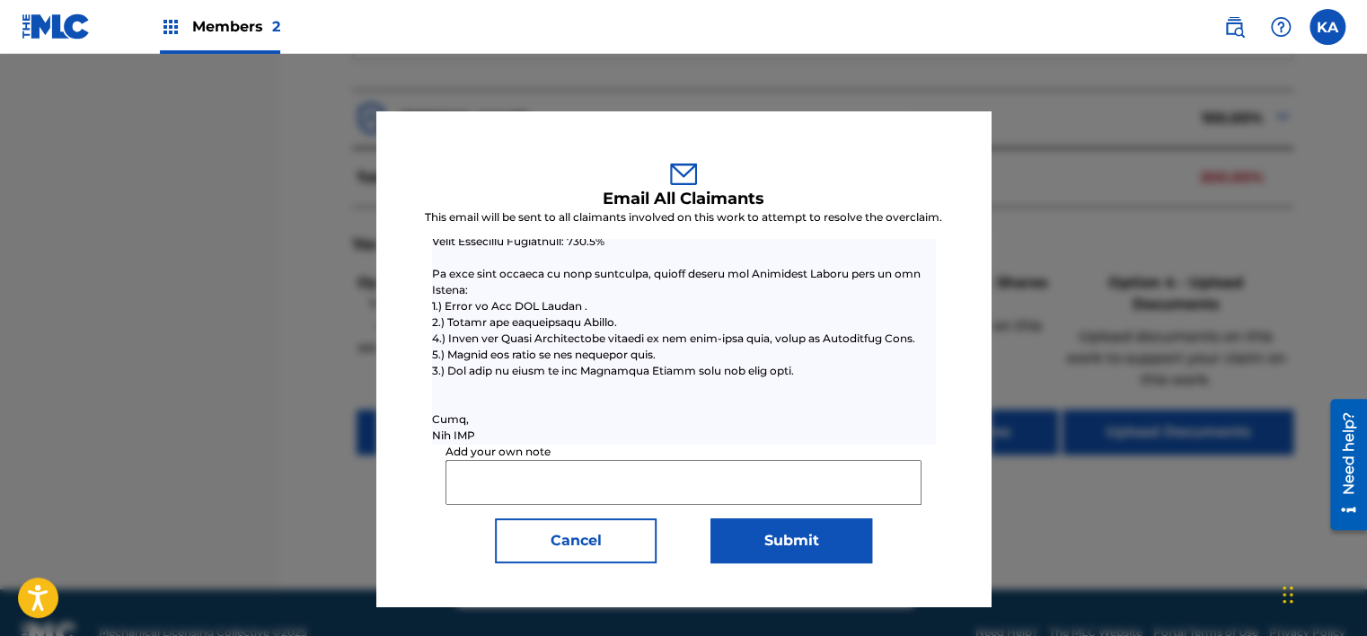
scroll to position [759, 0]
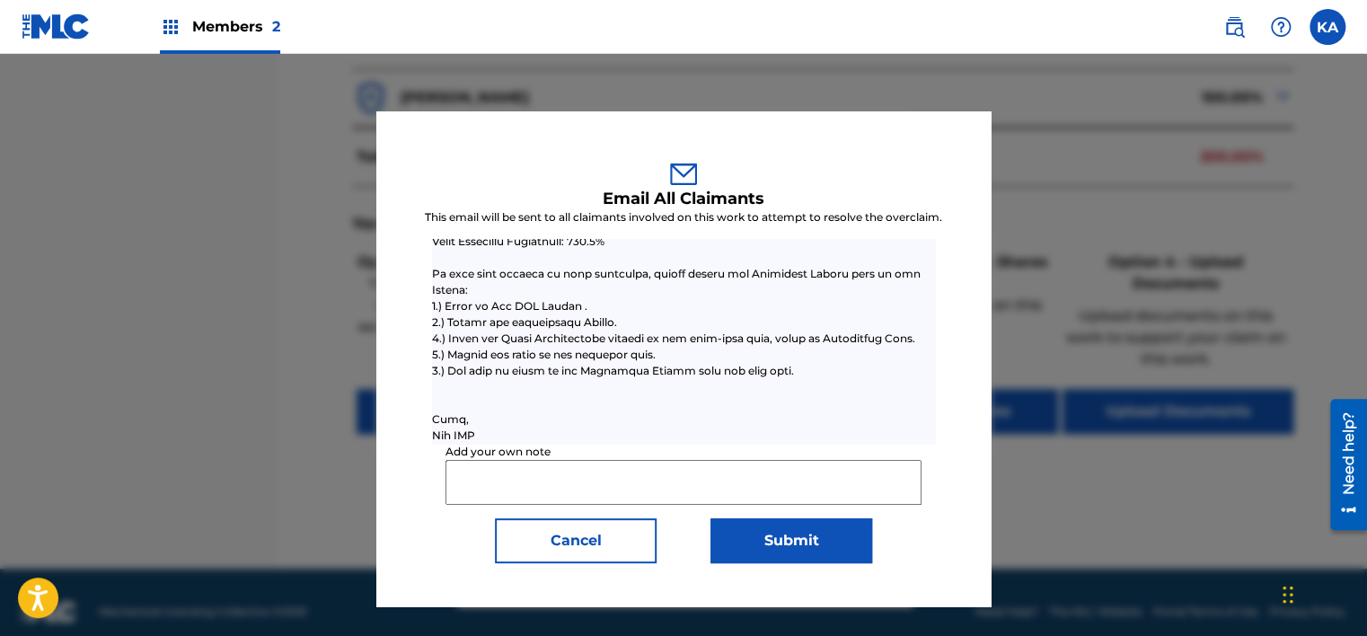
click at [538, 486] on input "Add your own note" at bounding box center [684, 482] width 476 height 45
type input "H"
click at [587, 529] on button "Cancel" at bounding box center [576, 540] width 162 height 45
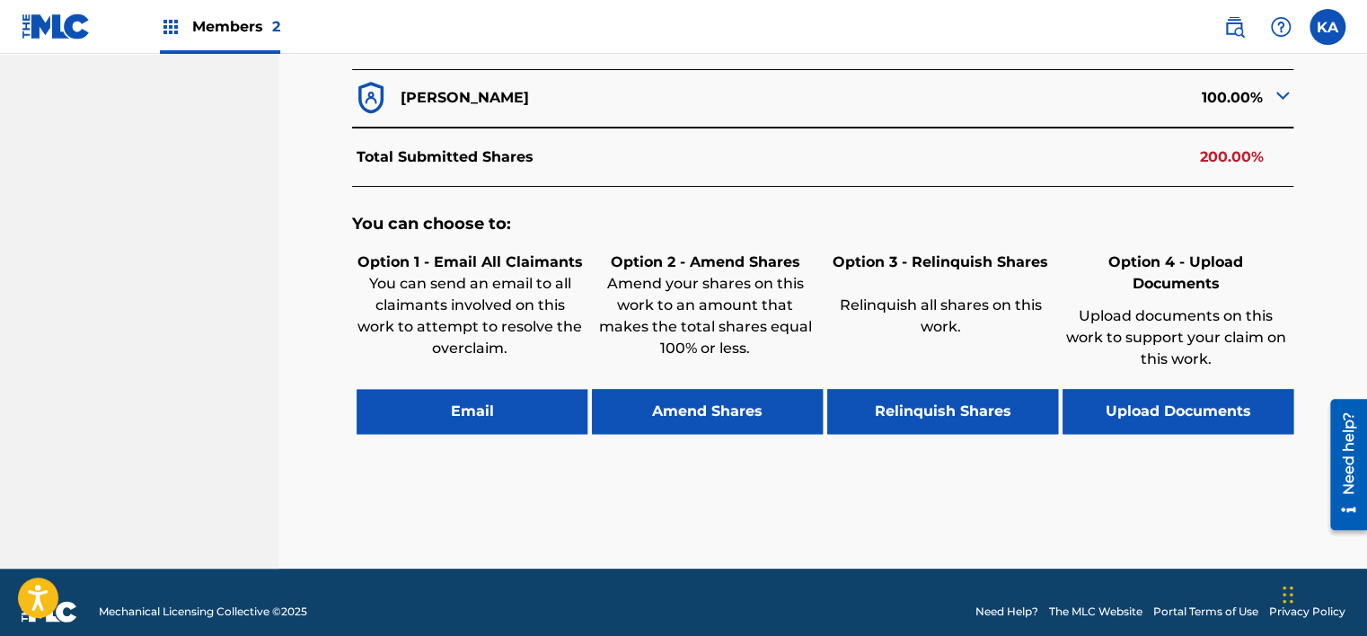
click at [474, 389] on button "Email" at bounding box center [472, 411] width 231 height 45
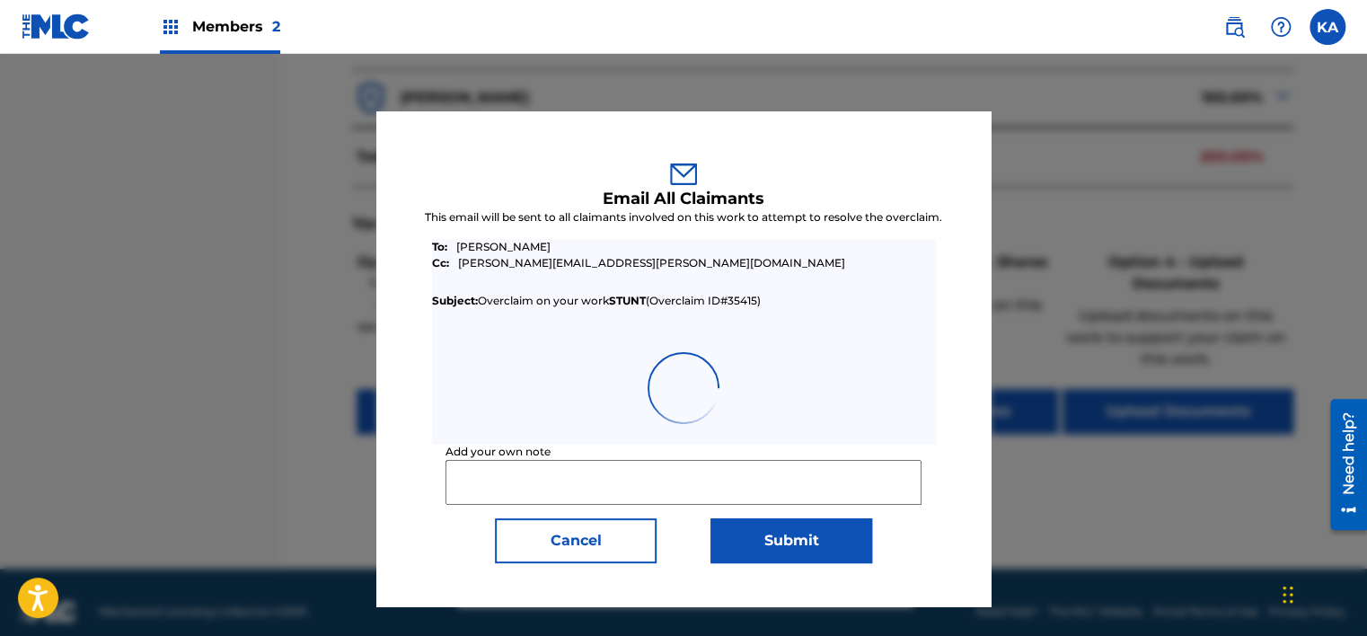
click at [552, 489] on input "Add your own note" at bounding box center [684, 482] width 476 height 45
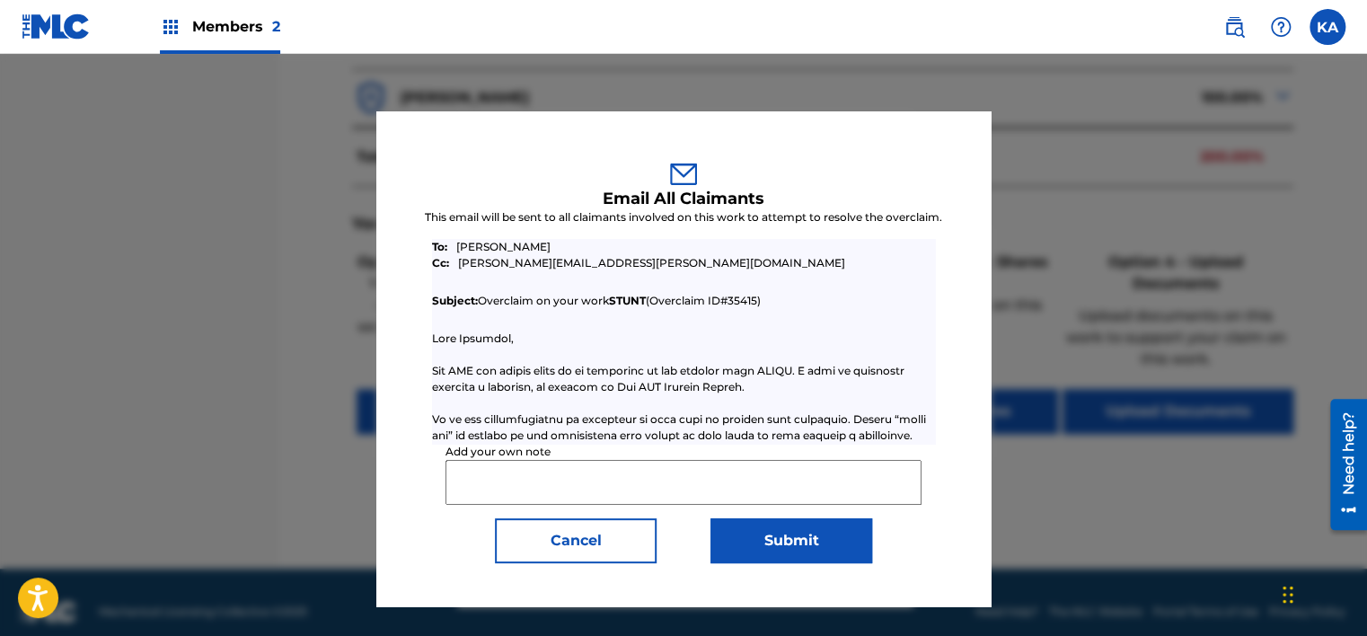
paste input "If you would like to terminate works in your account you can request a terminat…"
type input "If you would like to terminate works in your account you can request a terminat…"
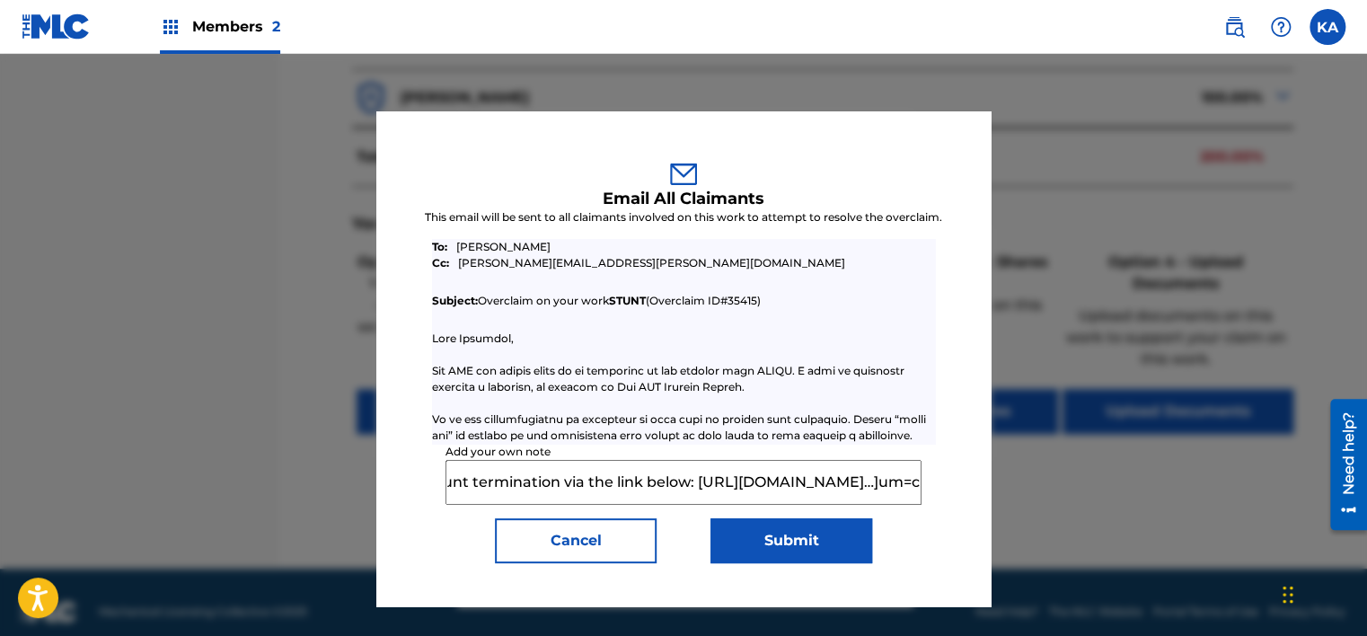
scroll to position [0, 0]
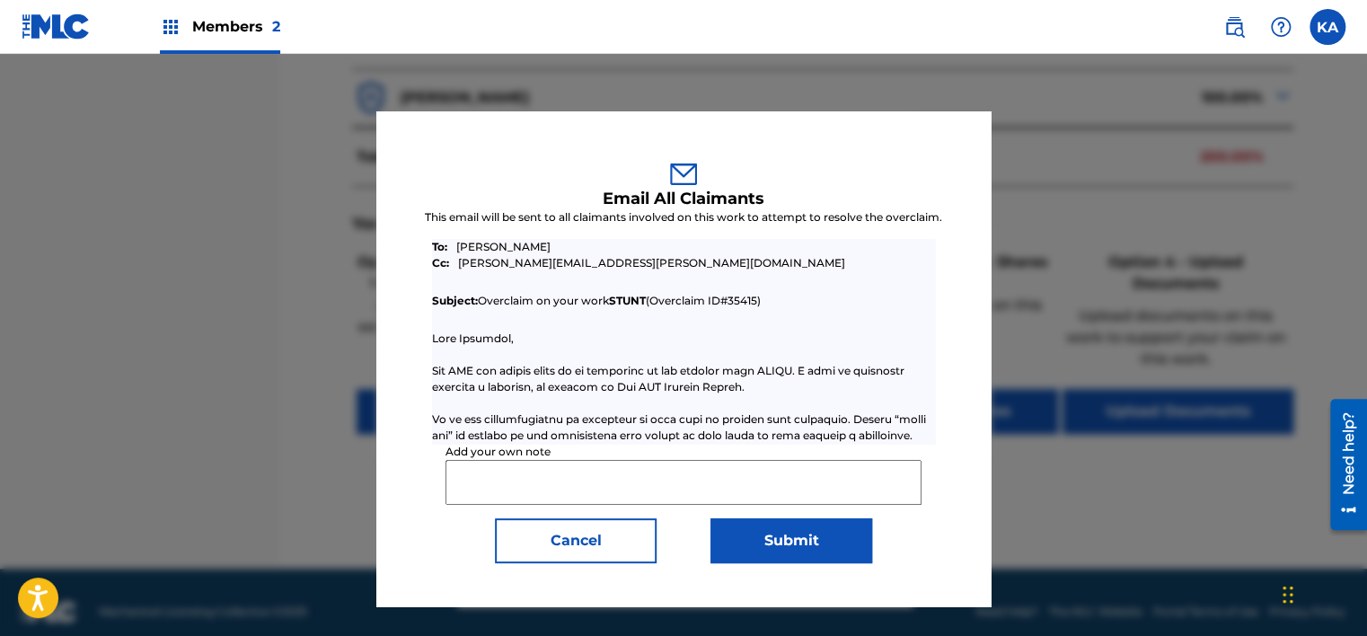
click at [550, 476] on input "Add your own note" at bounding box center [684, 482] width 476 height 45
type input "h"
type input "H"
paste input "If you would like to terminate works in your account you can request a terminat…"
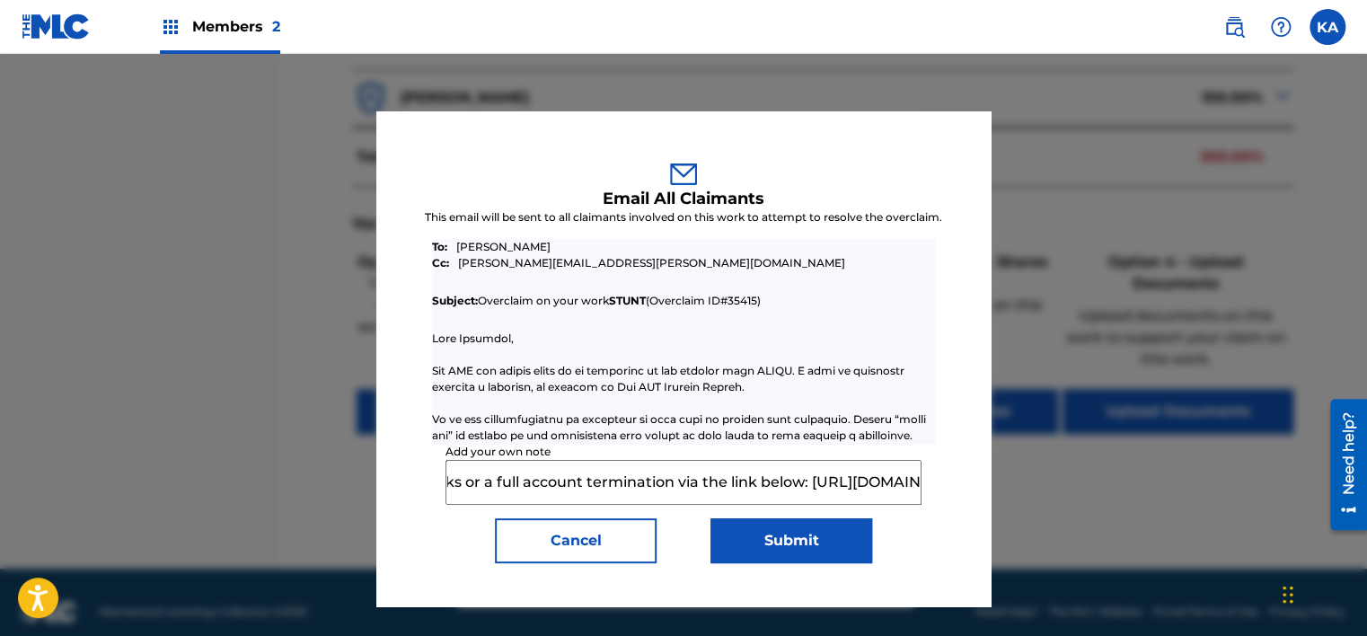
scroll to position [0, 901]
drag, startPoint x: 916, startPoint y: 481, endPoint x: 643, endPoint y: 490, distance: 273.2
click at [643, 490] on input "If you would like to terminate works in your account you can request a terminat…" at bounding box center [684, 482] width 476 height 45
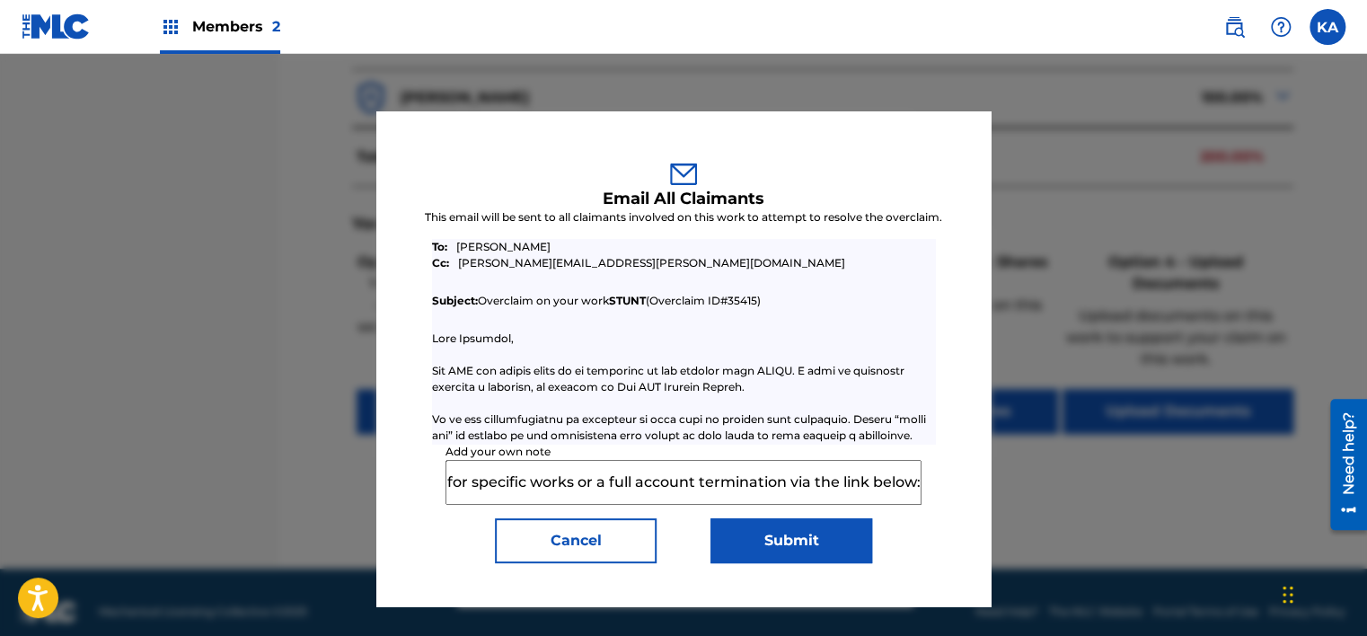
paste input "If you would like to terminate works in your account you can request a terminat…"
type input "If you would like to terminate works in your account you can request a terminat…"
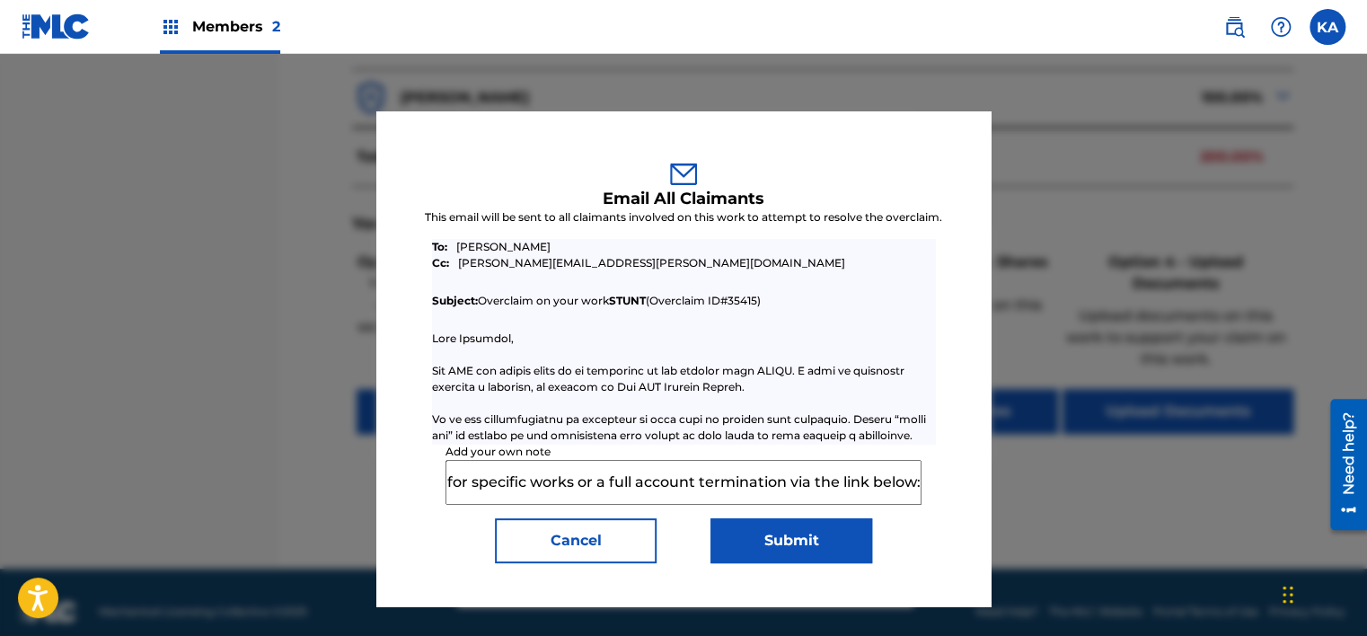
scroll to position [0, 0]
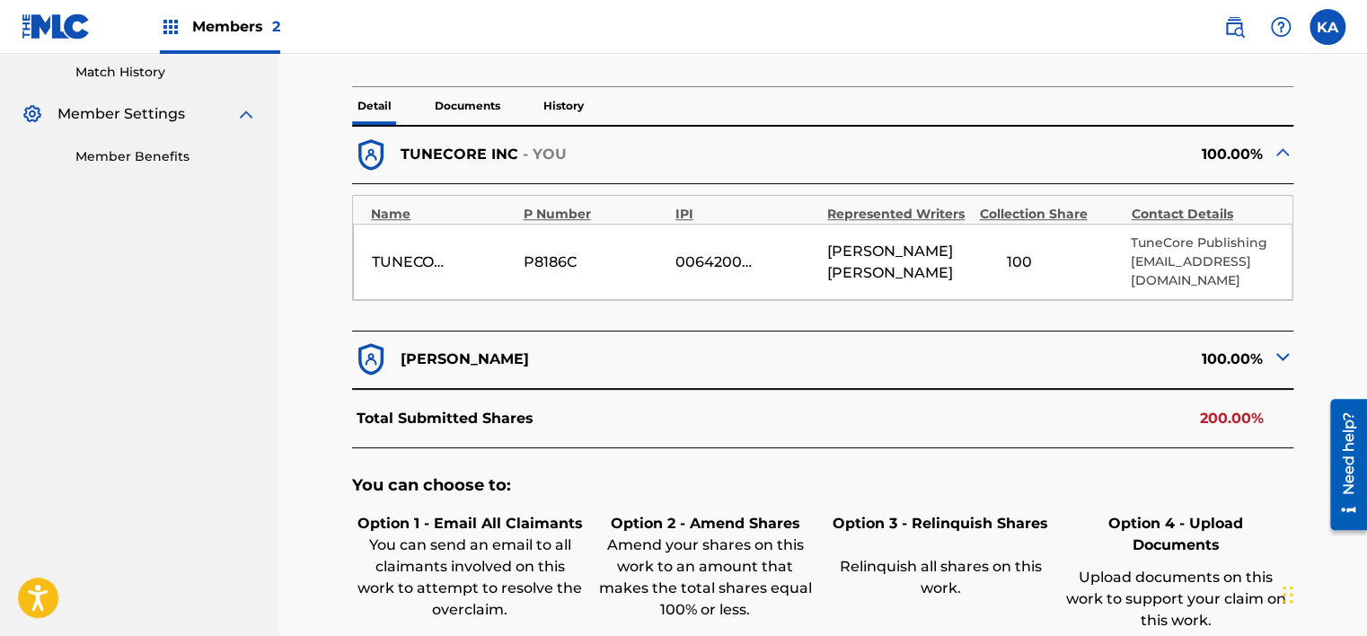
scroll to position [660, 0]
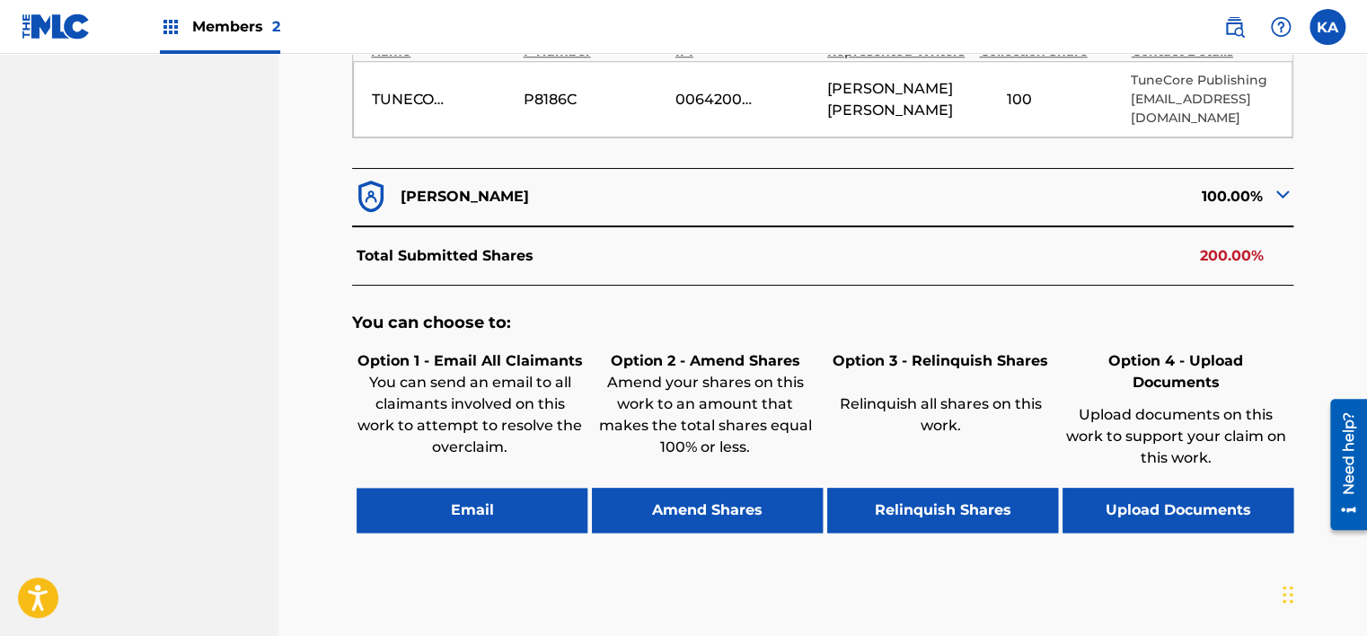
click at [492, 488] on button "Email" at bounding box center [472, 510] width 231 height 45
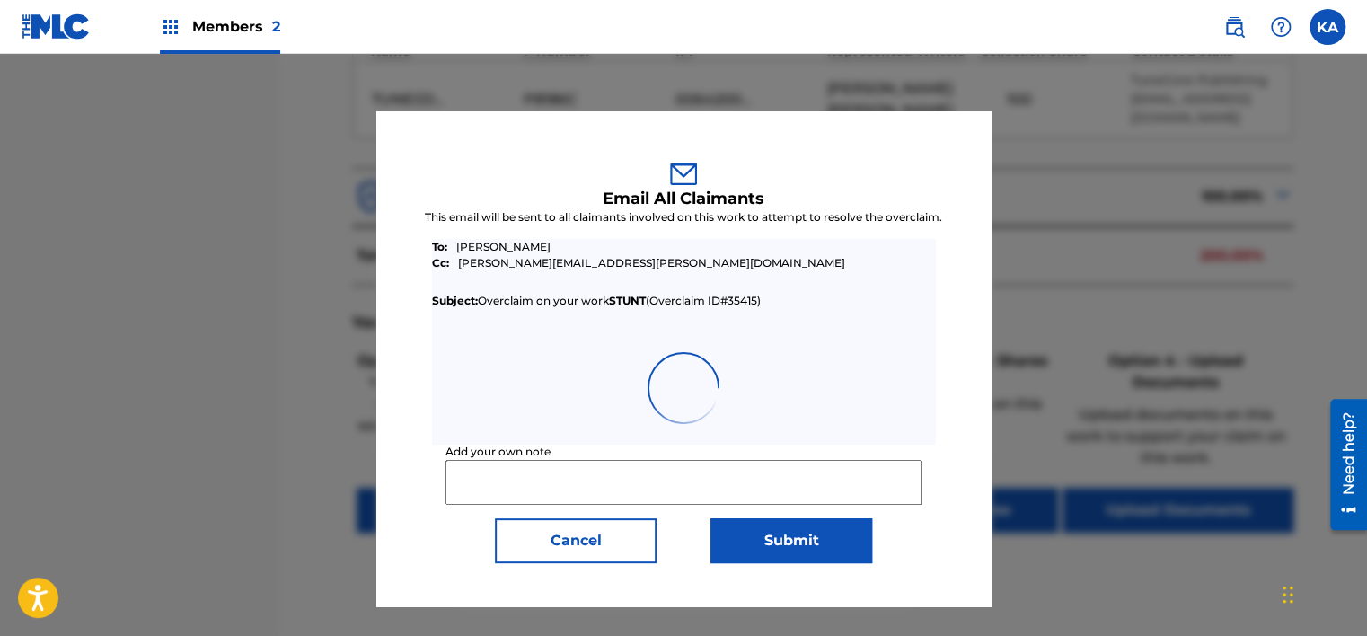
click at [558, 479] on input "Add your own note" at bounding box center [684, 482] width 476 height 45
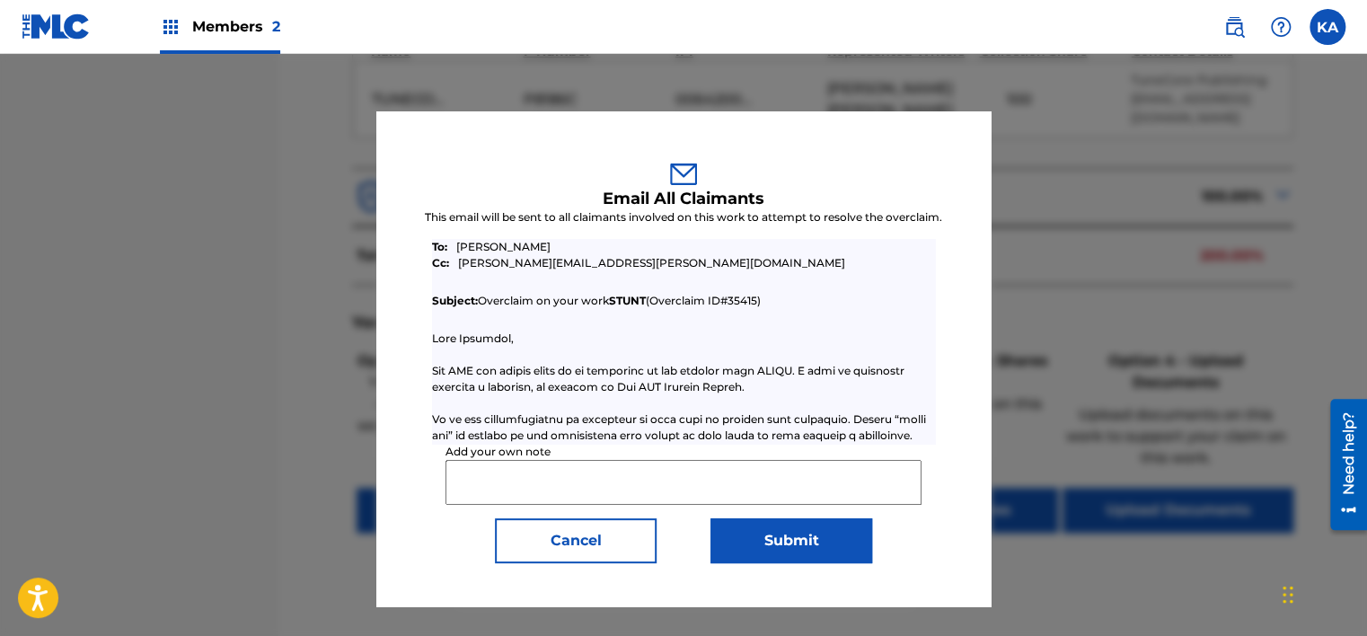
paste input "[URL][DOMAIN_NAME]"
type input "[URL][DOMAIN_NAME]"
paste input "[URL][DOMAIN_NAME]"
type input "[URL][DOMAIN_NAME]"
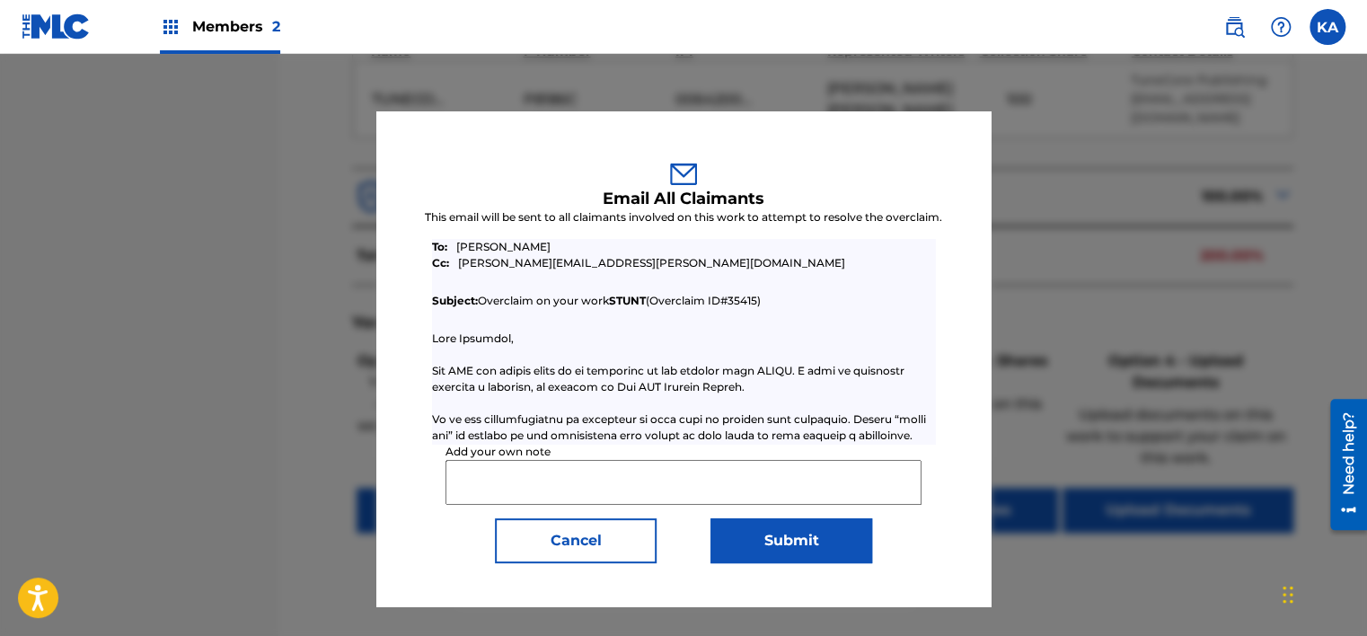
paste input "Contact Us – TuneCore"
type input "C"
paste input "Contact Us – TuneCore"
type input "Contact Us – TuneCore"
click at [643, 514] on div "Add your own note Contact Us – TuneCore Cancel Submit" at bounding box center [683, 503] width 529 height 119
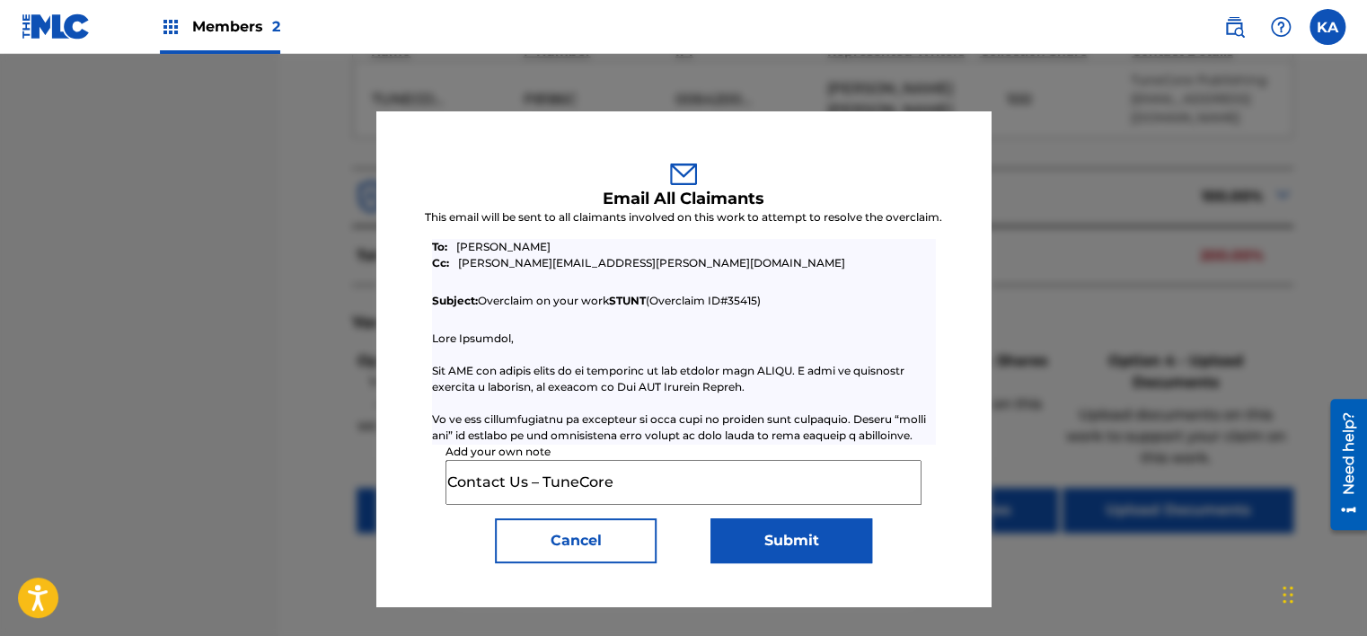
drag, startPoint x: 649, startPoint y: 488, endPoint x: 339, endPoint y: 496, distance: 310.9
click at [339, 496] on div "Email All Claimants This email will be sent to all claimants involved on this w…" at bounding box center [683, 345] width 1367 height 582
click at [564, 500] on input "Add your own note" at bounding box center [684, 482] width 476 height 45
paste input "If you would like to terminate works in your account you can request a terminat…"
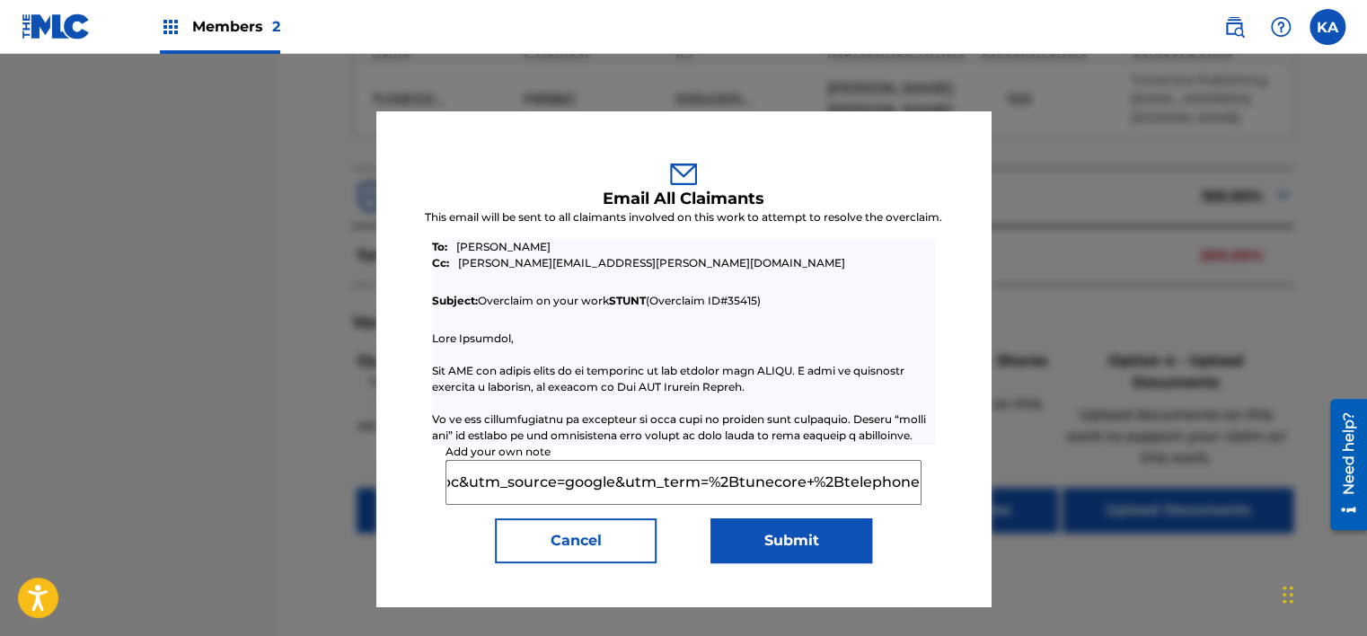
type input "If you would like to terminate works in your account you can request a terminat…"
click at [740, 552] on button "Submit" at bounding box center [792, 540] width 162 height 45
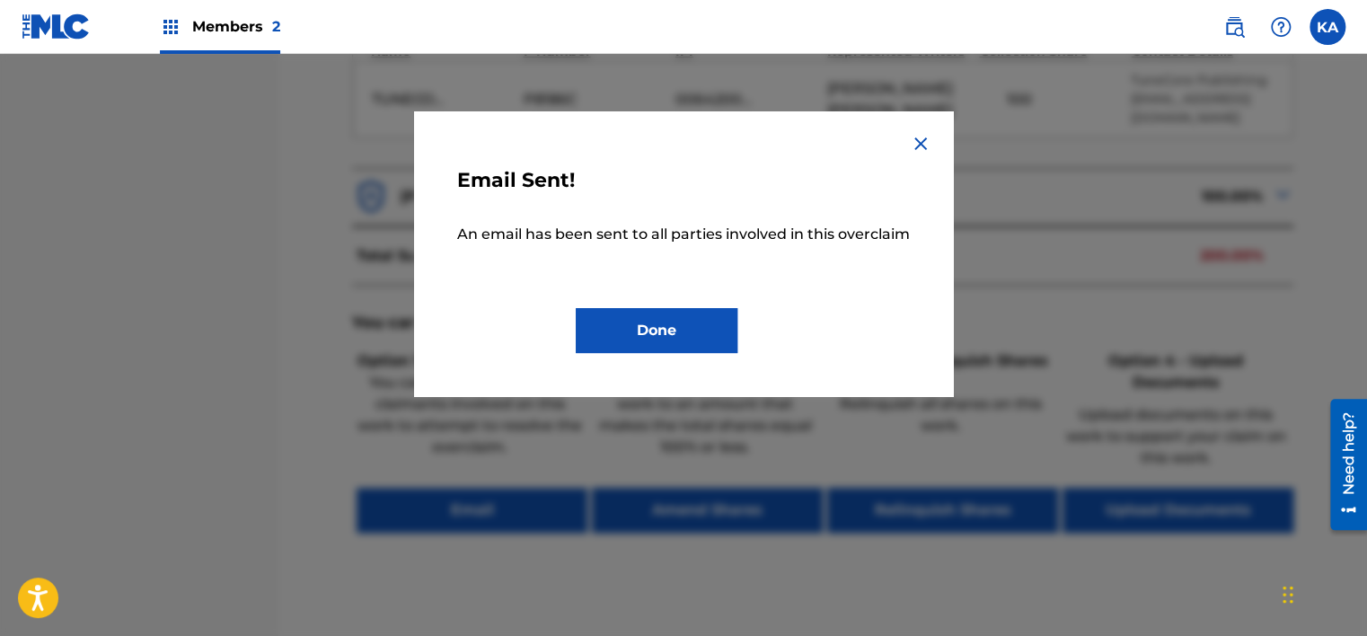
click at [714, 331] on button "Done" at bounding box center [657, 330] width 162 height 45
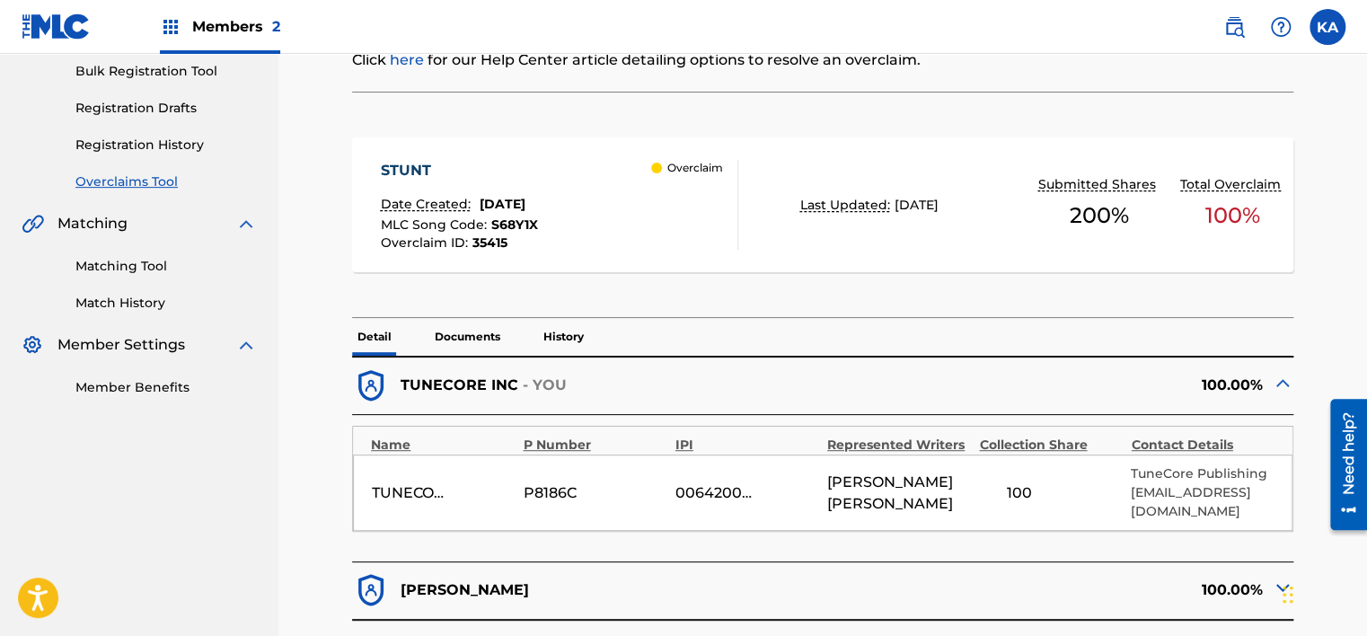
scroll to position [209, 0]
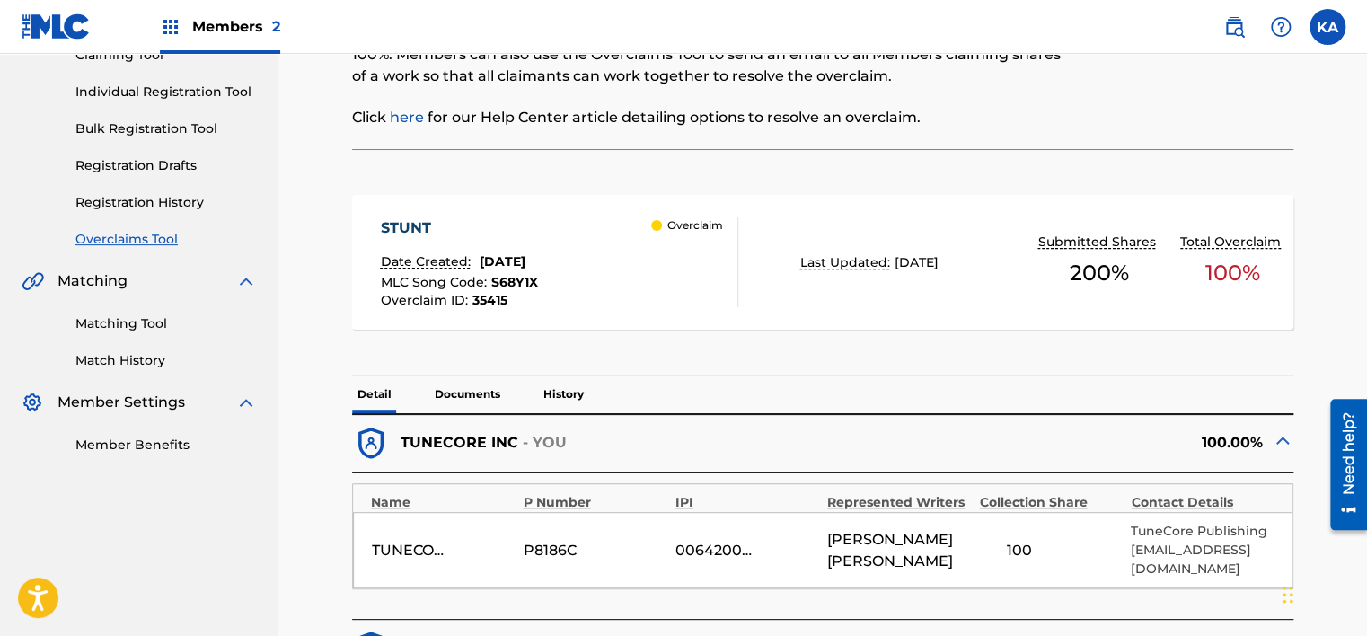
click at [546, 384] on p "History" at bounding box center [563, 394] width 51 height 38
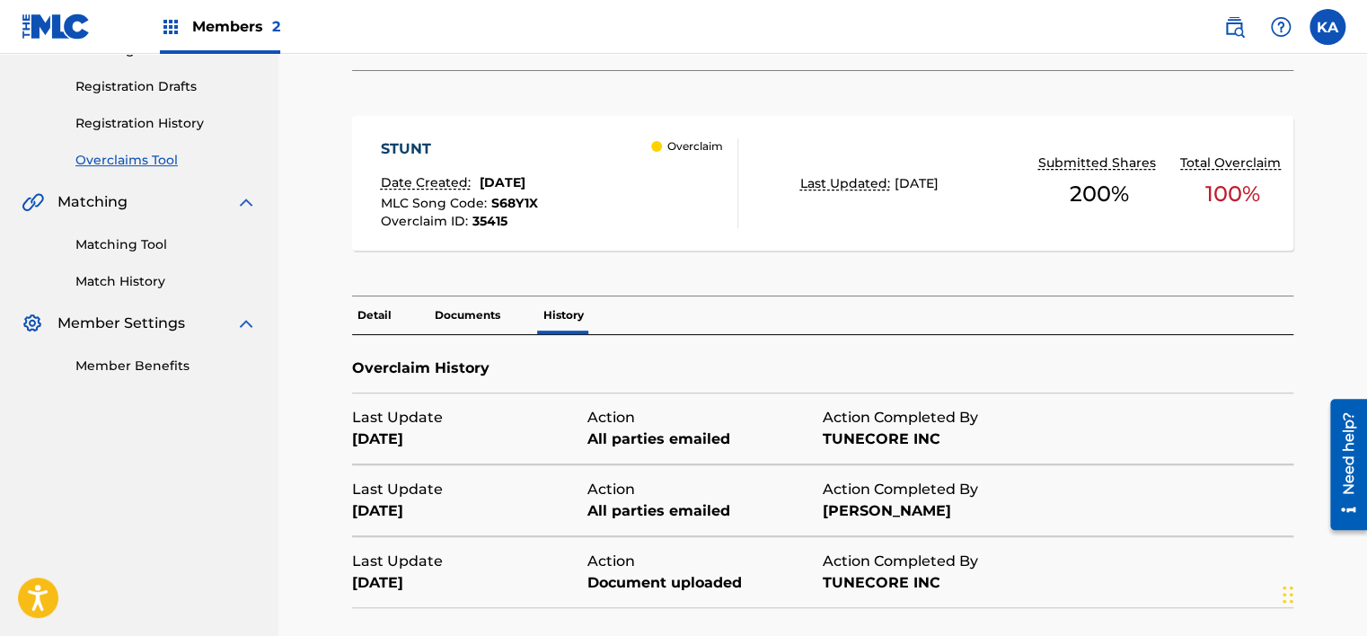
scroll to position [296, 0]
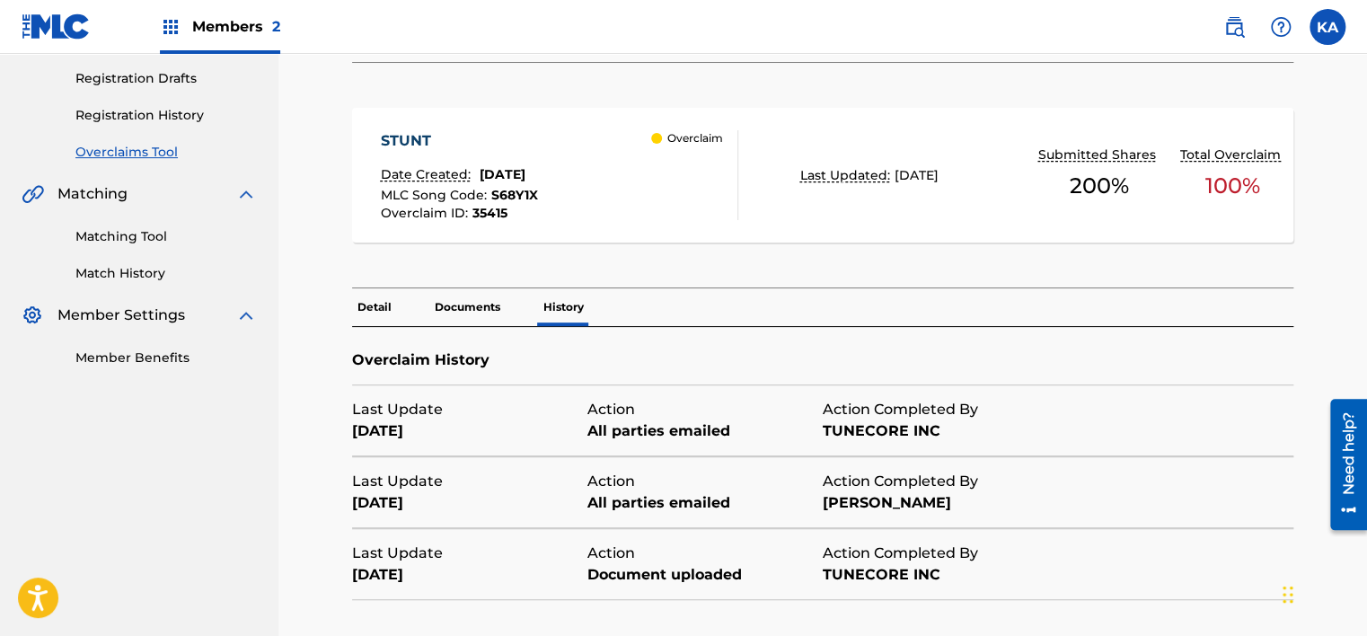
click at [218, 23] on span "Members 2" at bounding box center [236, 26] width 88 height 21
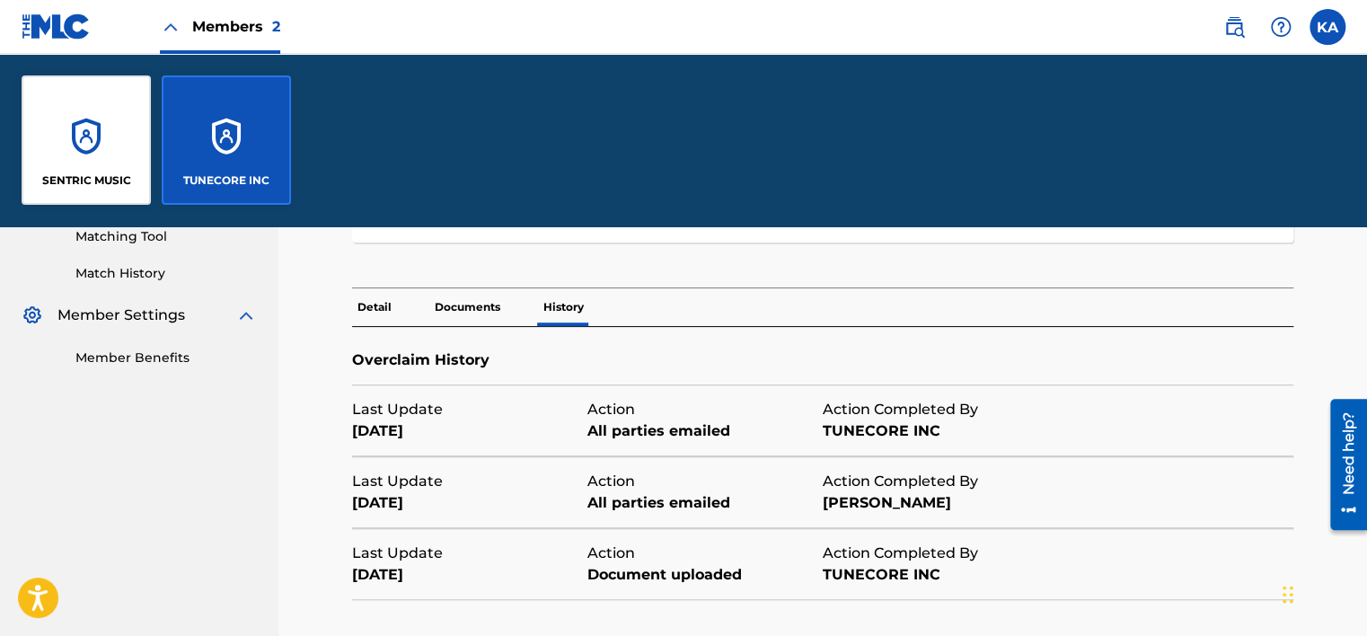
click at [305, 316] on div "< Back STUNT - Overclaim Detail The Overclaims Tool enables Members to see work…" at bounding box center [823, 246] width 1046 height 888
click at [374, 260] on div "STUNT Date Created: [DATE] MLC Song Code : S68Y1X Overclaim ID : 35415 Overclai…" at bounding box center [822, 185] width 941 height 208
drag, startPoint x: 374, startPoint y: 260, endPoint x: 261, endPoint y: 139, distance: 164.6
click at [261, 139] on div "TUNECORE INC" at bounding box center [226, 139] width 129 height 129
